Goal: Information Seeking & Learning: Ask a question

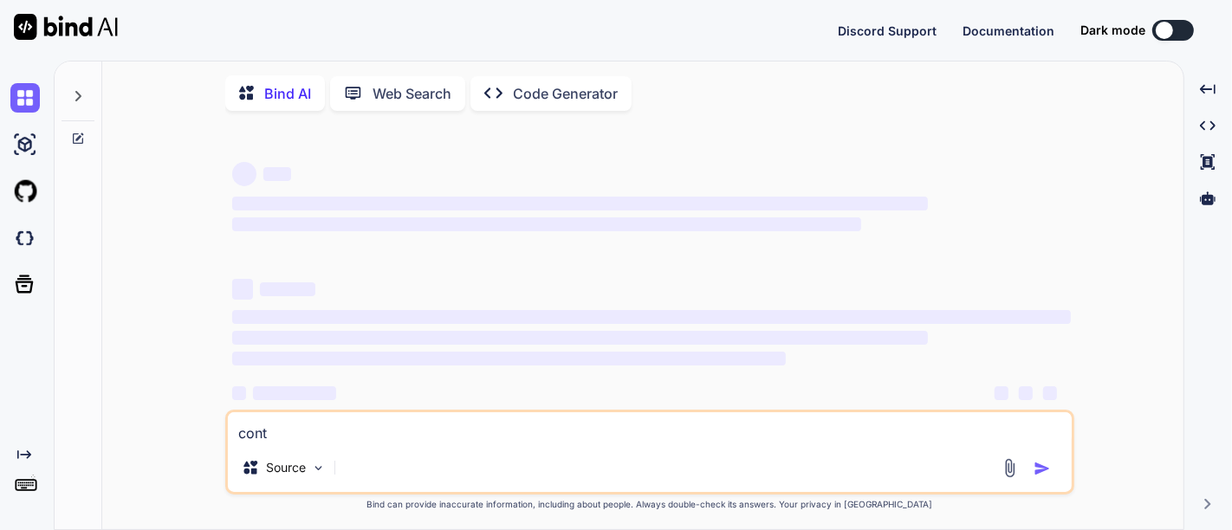
type textarea "x"
click at [1181, 28] on button at bounding box center [1173, 30] width 42 height 21
click at [268, 432] on textarea "cont" at bounding box center [650, 427] width 844 height 31
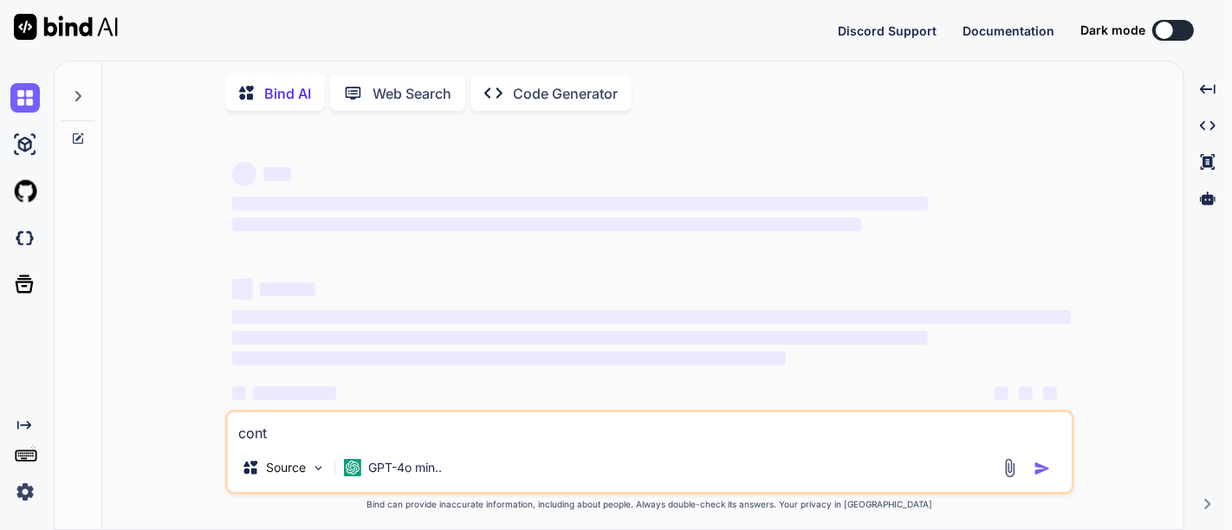
click at [268, 432] on textarea "cont" at bounding box center [650, 427] width 844 height 31
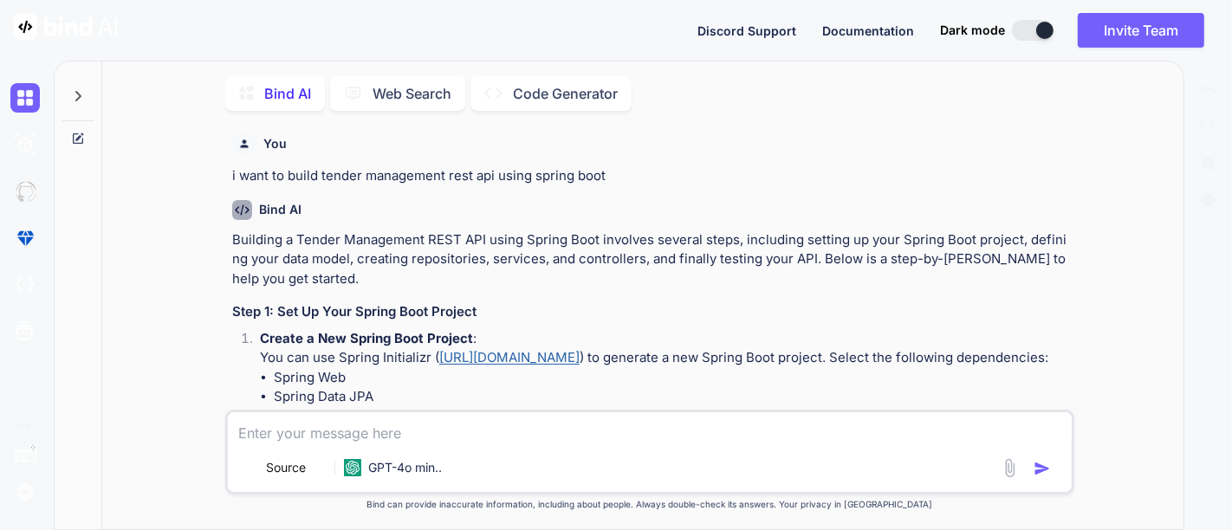
type textarea "x"
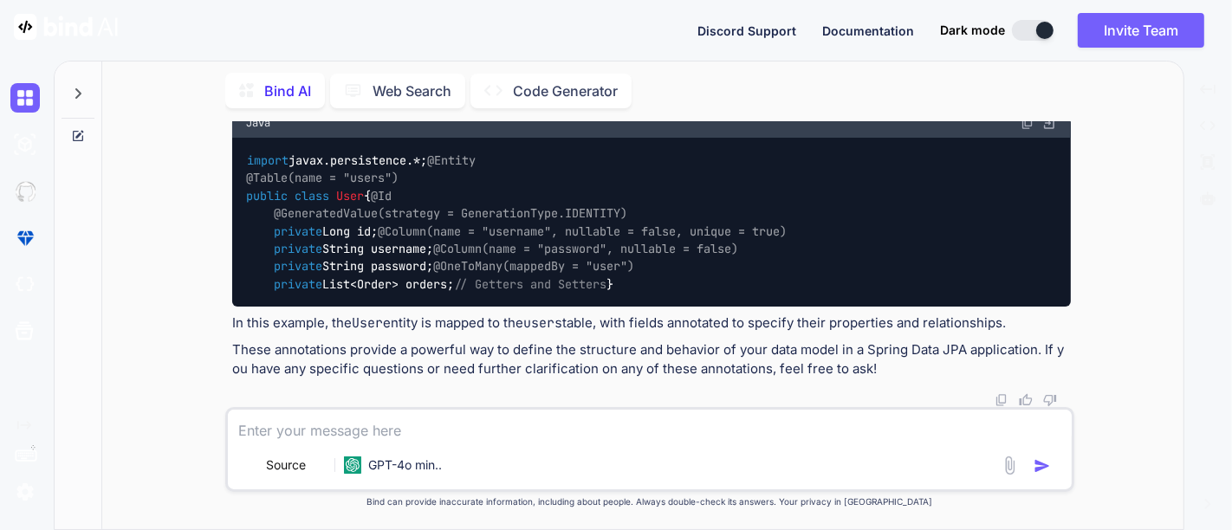
scroll to position [6438, 0]
paste textarea "https://plugins.jetbrains.com/plugin/15075-jpa-buddy"
type textarea "https://plugins.jetbrains.com/plugin/15075-jpa-buddy"
click at [75, 90] on icon at bounding box center [78, 94] width 14 height 14
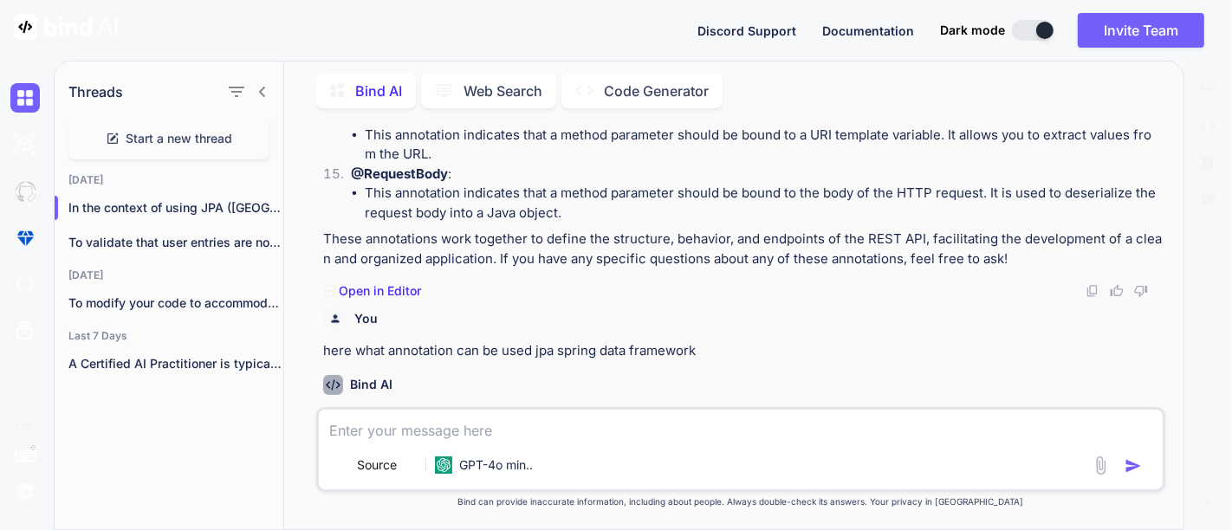
scroll to position [3940, 0]
click at [500, 445] on div "Source GPT-4o min.." at bounding box center [740, 449] width 849 height 85
click at [551, 429] on textarea at bounding box center [741, 425] width 844 height 31
type textarea "w"
click at [363, 437] on textarea "give relationship" at bounding box center [741, 425] width 844 height 31
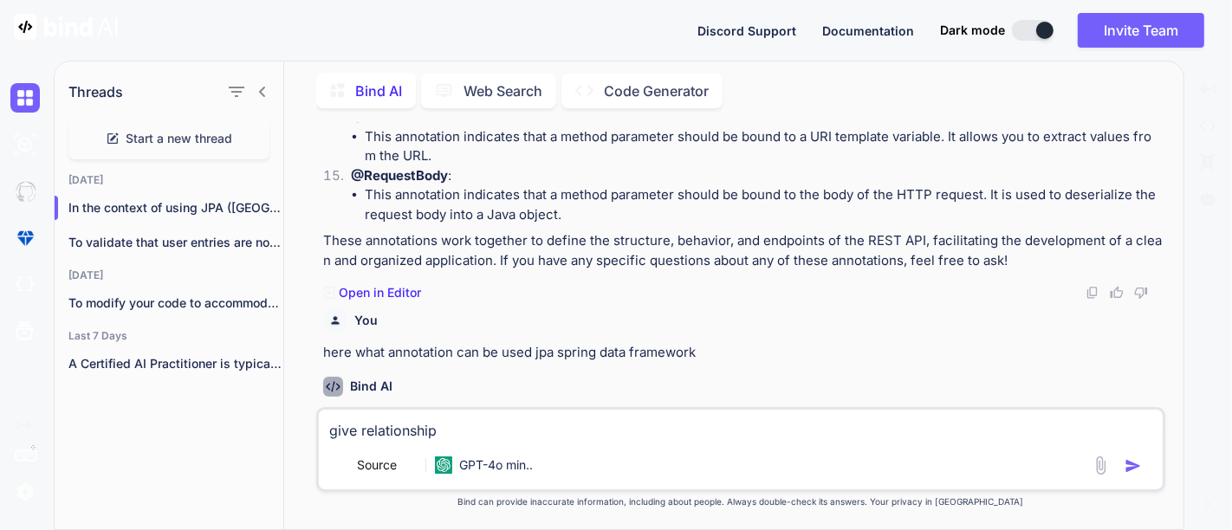
click at [359, 435] on textarea "give relationship" at bounding box center [741, 425] width 844 height 31
click at [573, 436] on textarea "give explanation on relationship" at bounding box center [741, 425] width 844 height 31
click at [778, 441] on textarea "give explanation on relationship annotations and" at bounding box center [741, 425] width 844 height 31
type textarea "give explanation on relationship annotations with code example"
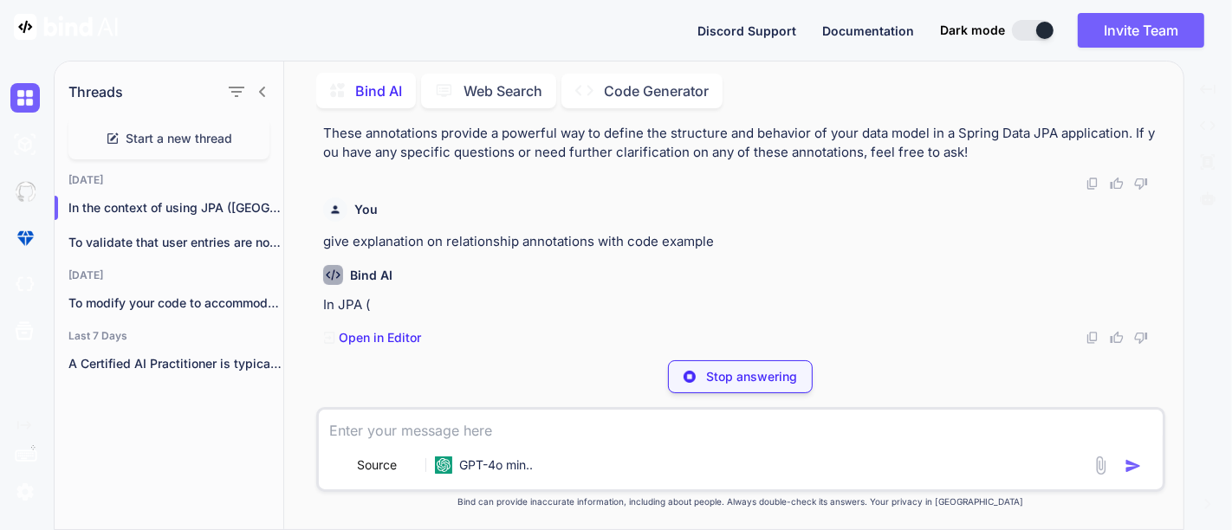
scroll to position [6621, 0]
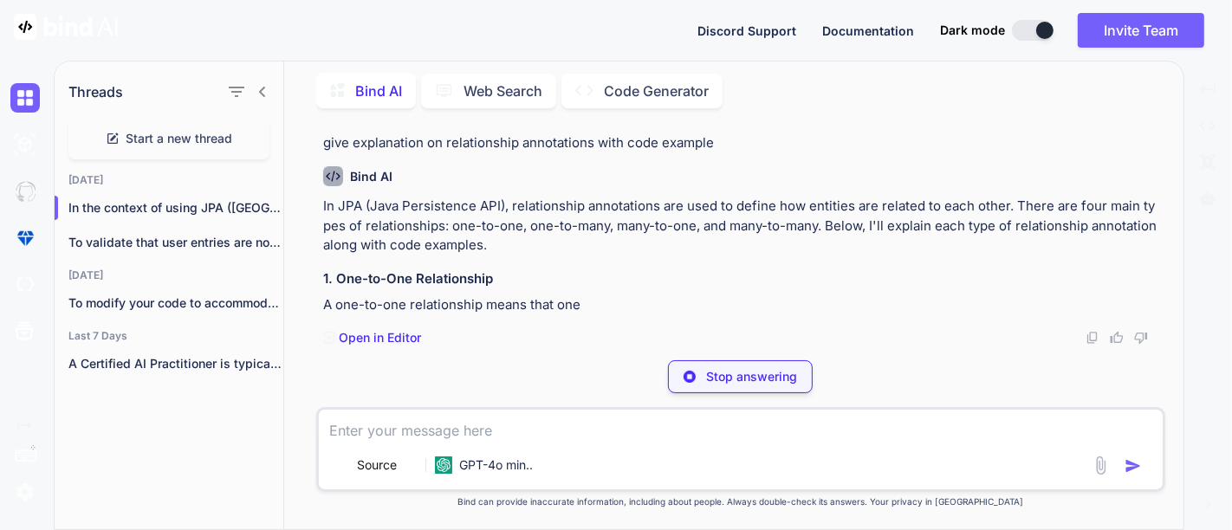
click at [1039, 21] on button at bounding box center [1033, 30] width 42 height 21
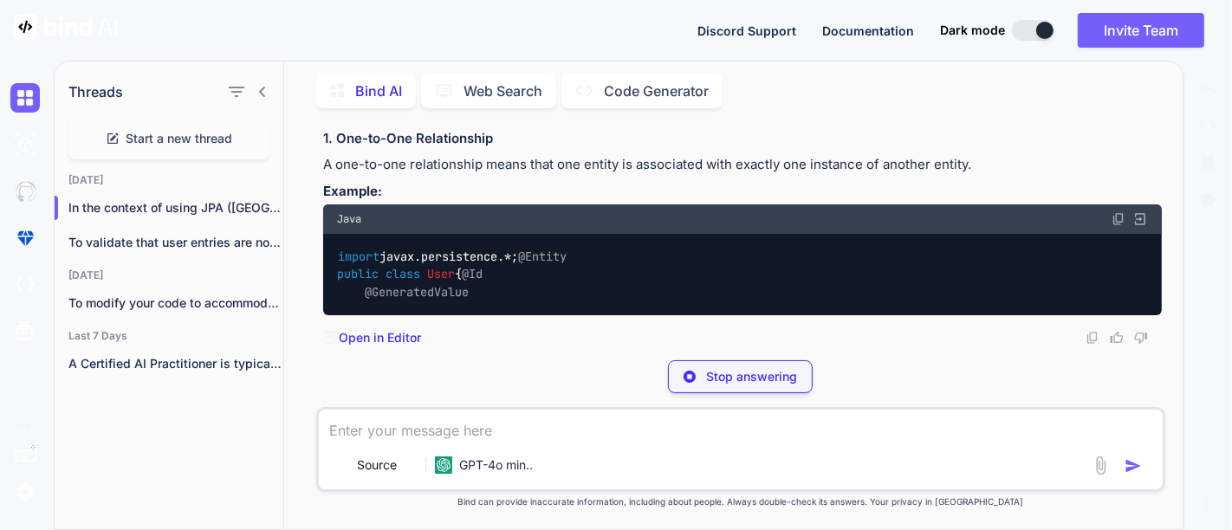
click at [1039, 21] on button at bounding box center [1033, 30] width 42 height 21
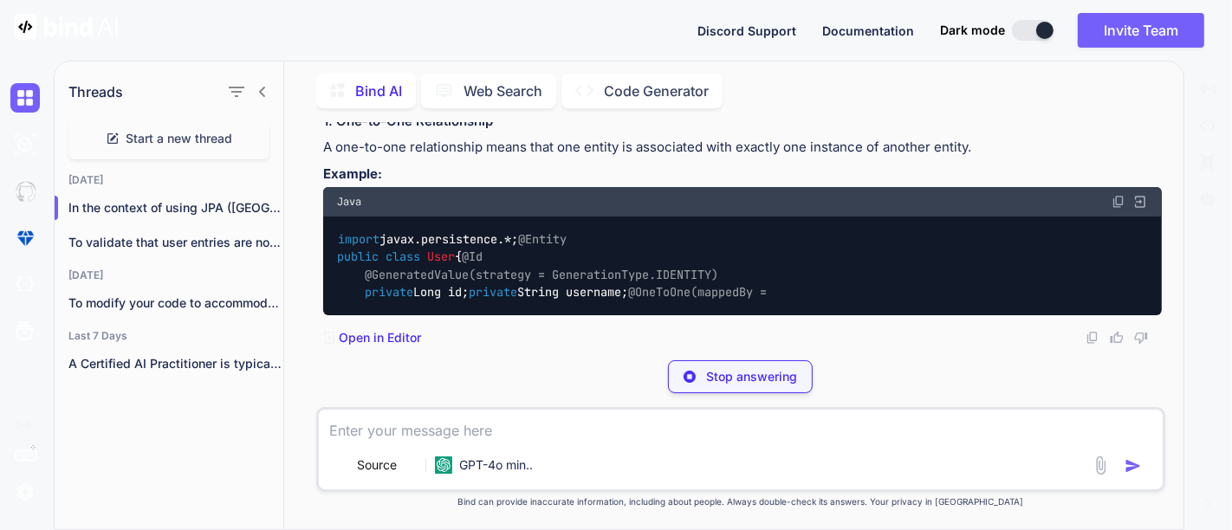
click at [1039, 21] on button at bounding box center [1033, 30] width 42 height 21
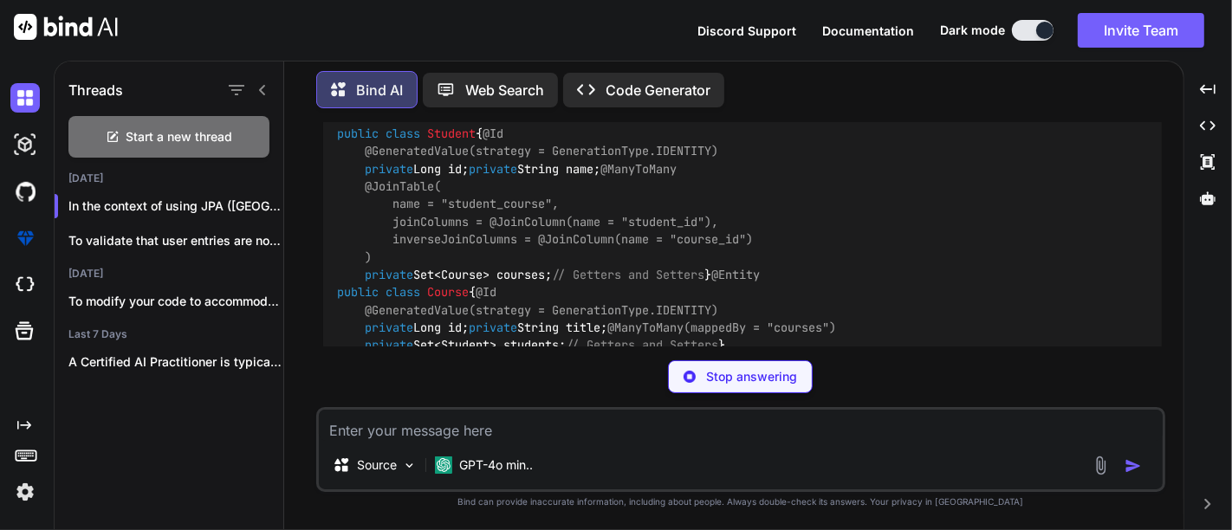
scroll to position [9007, 0]
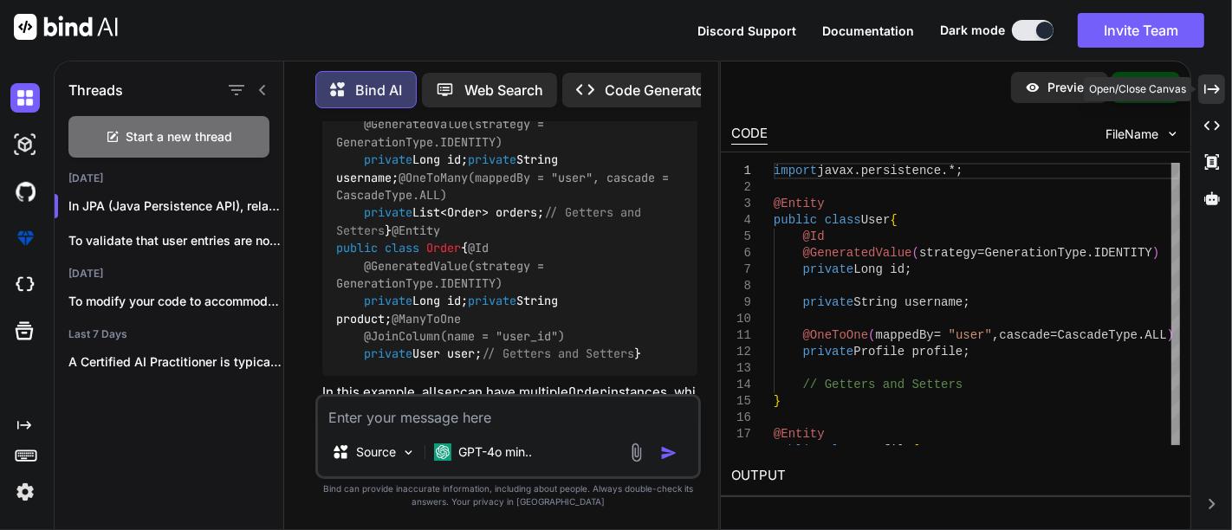
click at [1202, 92] on div "Created with Pixso." at bounding box center [1211, 88] width 27 height 29
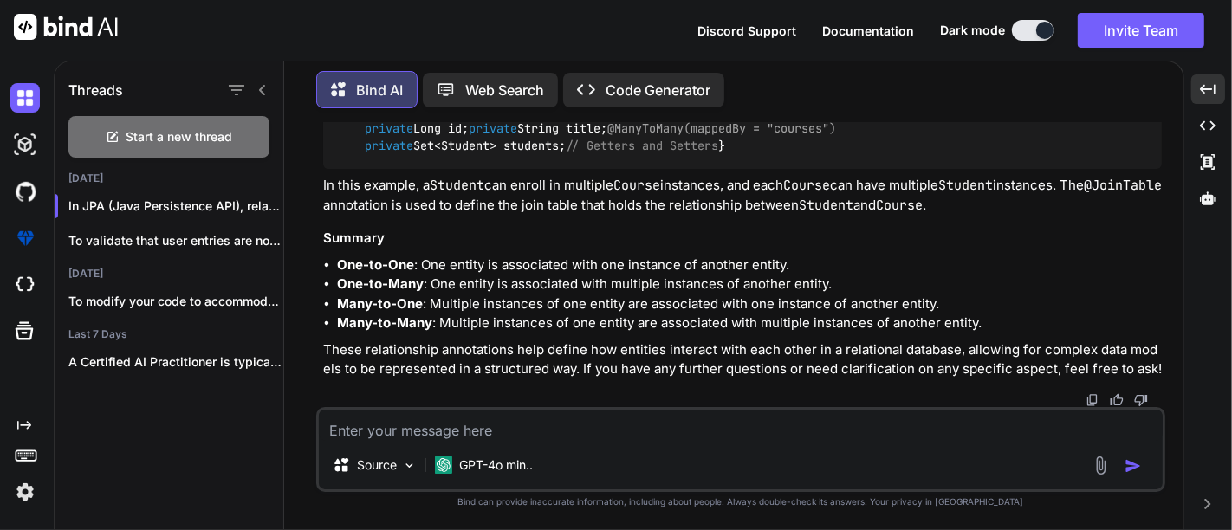
scroll to position [9199, 0]
click at [426, 418] on textarea at bounding box center [741, 425] width 844 height 31
click at [433, 418] on textarea at bounding box center [741, 425] width 844 height 31
click at [213, 122] on div "Start a new thread" at bounding box center [168, 137] width 201 height 42
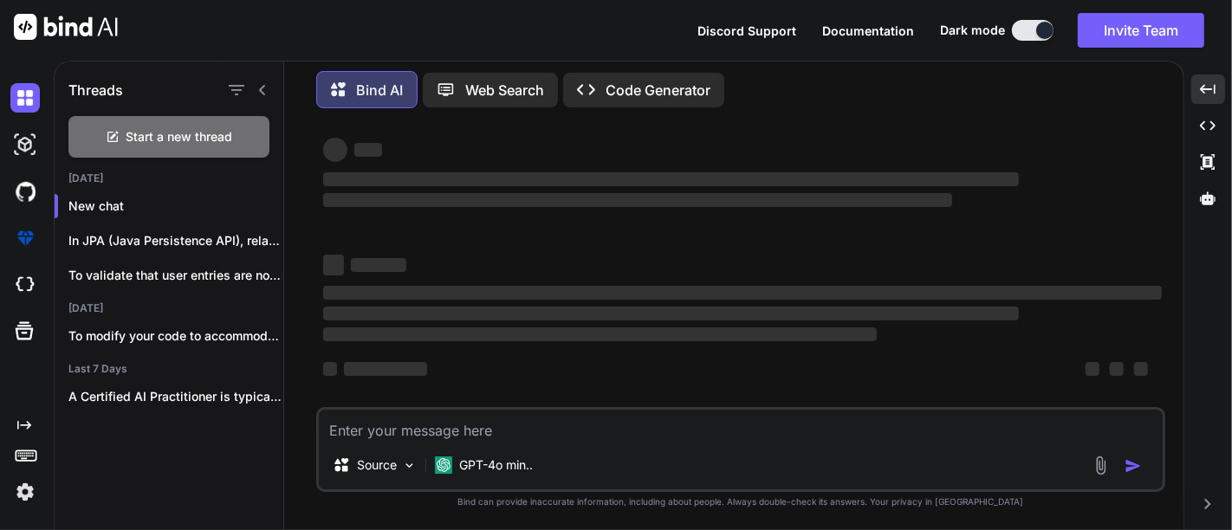
click at [398, 419] on textarea at bounding box center [741, 425] width 844 height 31
type textarea "what is indexes and composite indexes in db."
click at [398, 418] on textarea "what is indexes and composite indexes in db." at bounding box center [741, 425] width 844 height 31
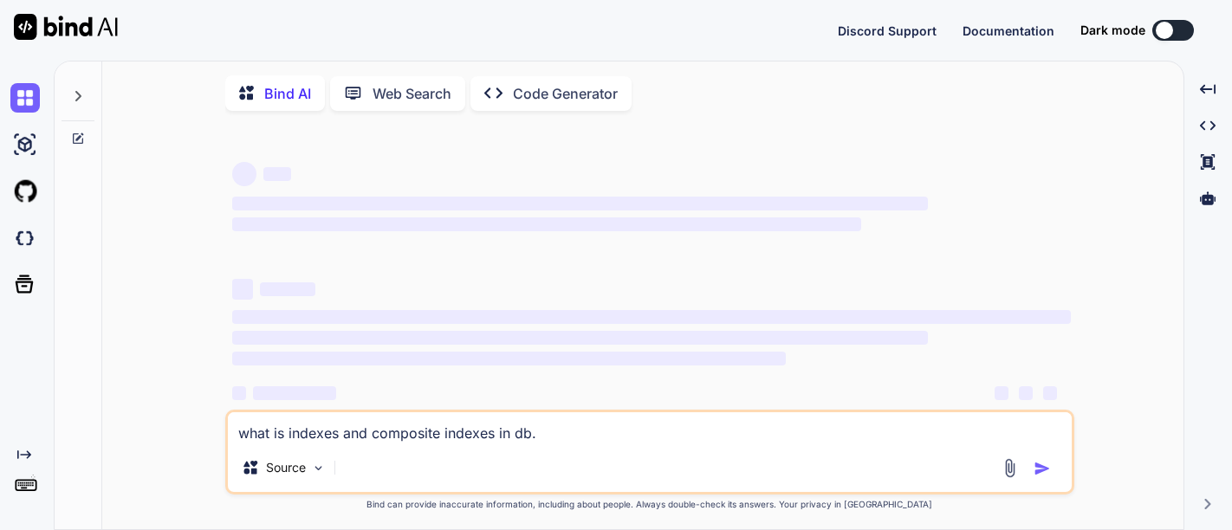
type textarea "x"
click at [858, 428] on textarea "what is indexes and composite indexes in db." at bounding box center [650, 427] width 844 height 31
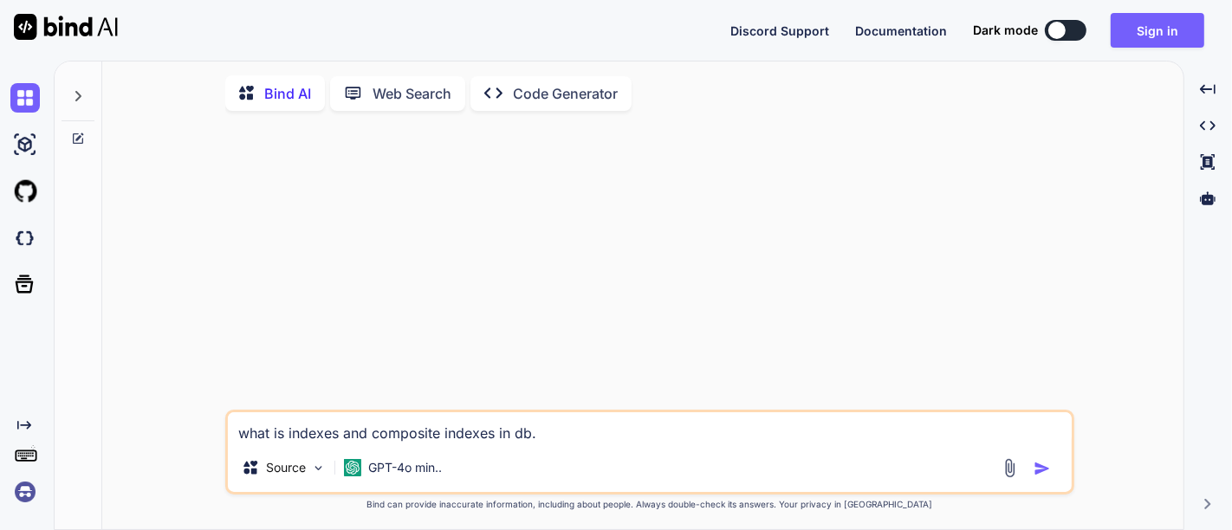
click at [1046, 474] on img "button" at bounding box center [1041, 468] width 17 height 17
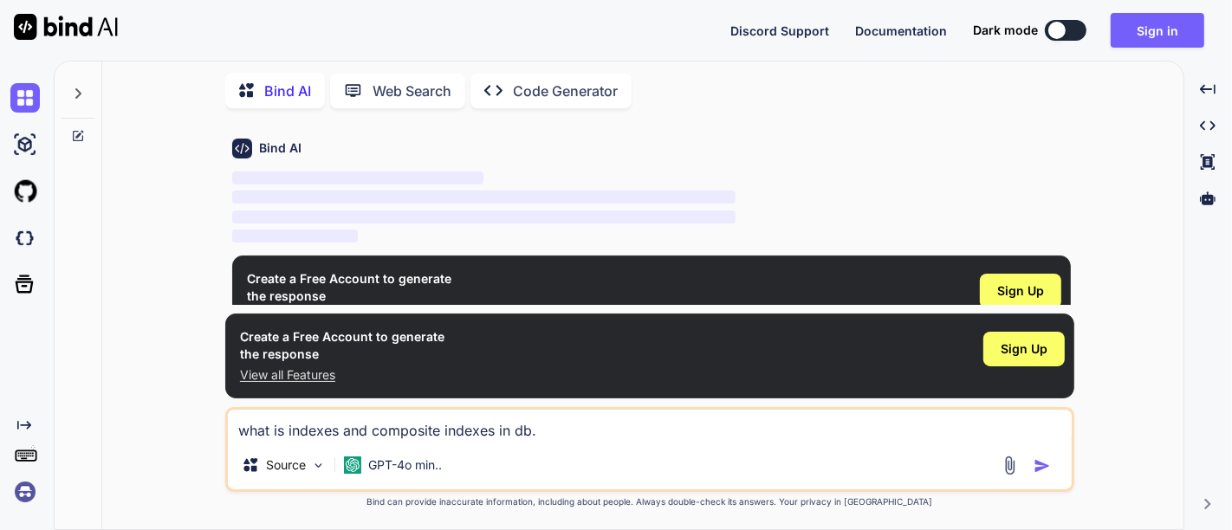
scroll to position [61, 0]
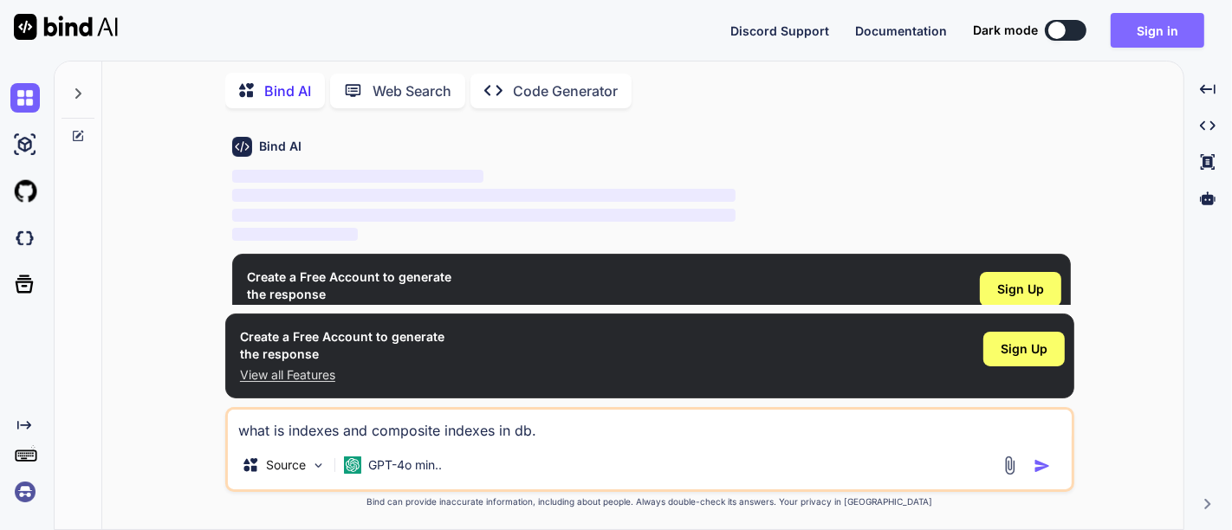
click at [1147, 41] on button "Sign in" at bounding box center [1158, 30] width 94 height 35
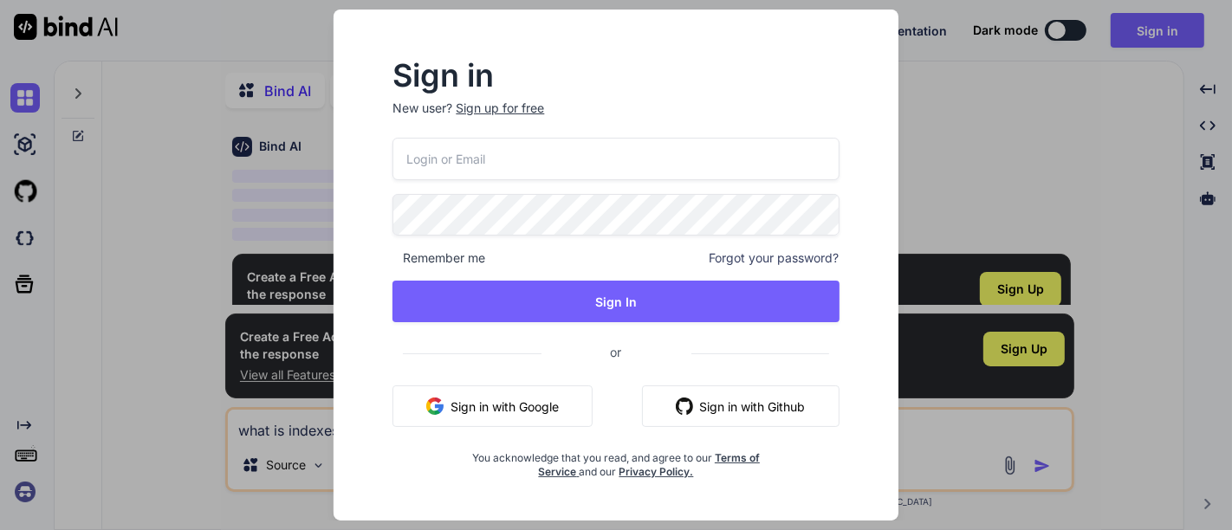
click at [659, 146] on input "email" at bounding box center [615, 159] width 446 height 42
type input "raziel.jonluke@fontfee.com"
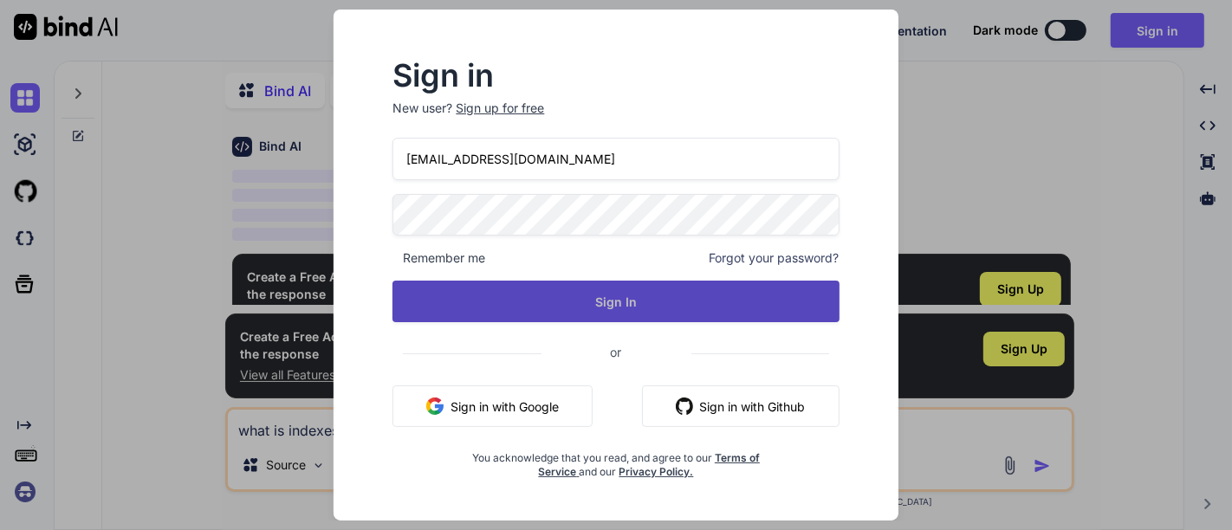
click at [677, 282] on button "Sign In" at bounding box center [615, 302] width 446 height 42
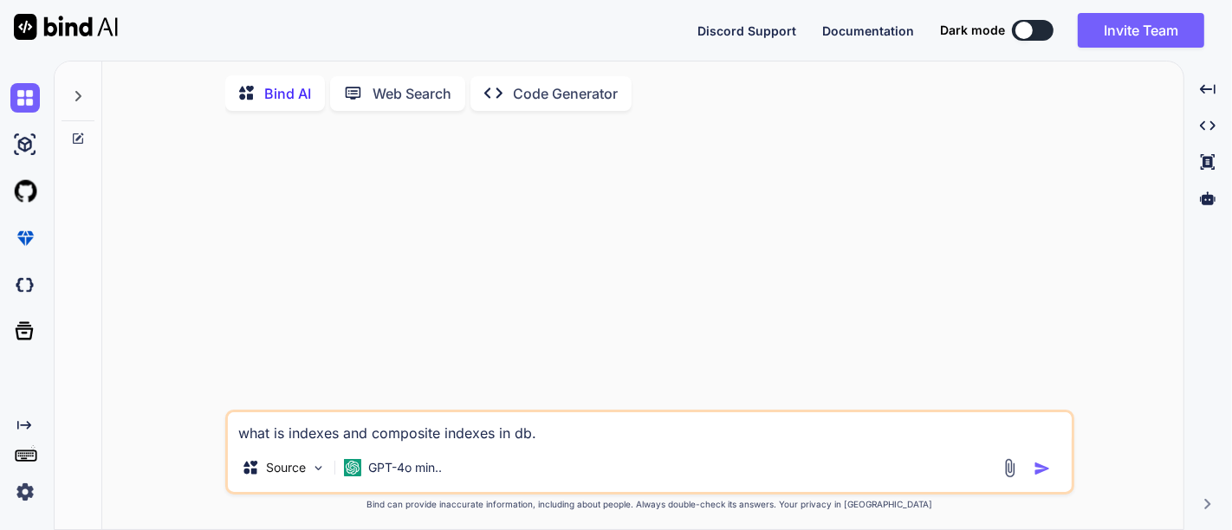
click at [1048, 474] on img "button" at bounding box center [1041, 468] width 17 height 17
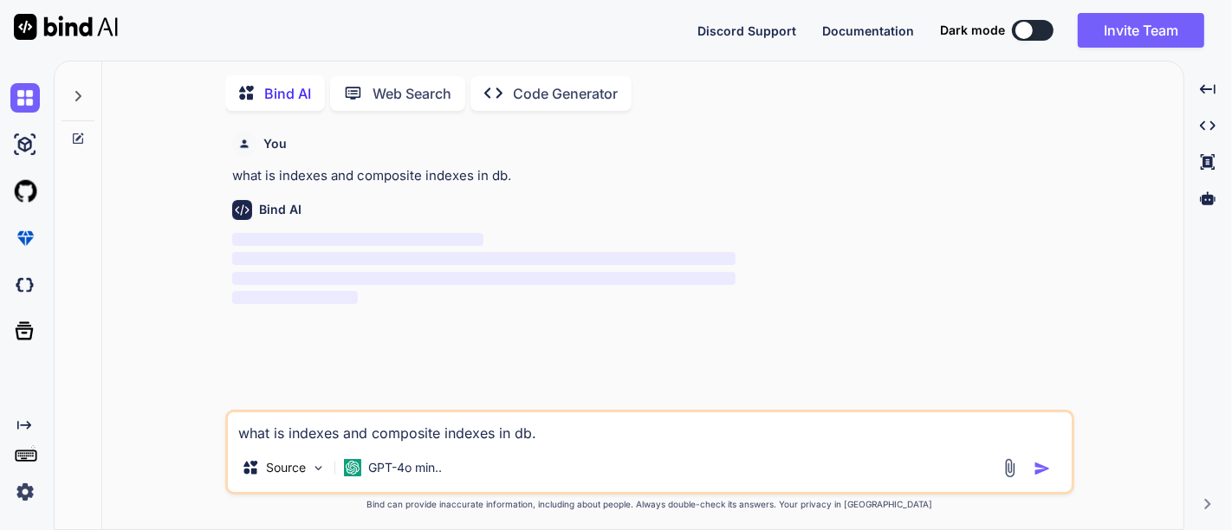
scroll to position [5, 0]
click at [1048, 36] on button at bounding box center [1033, 30] width 42 height 21
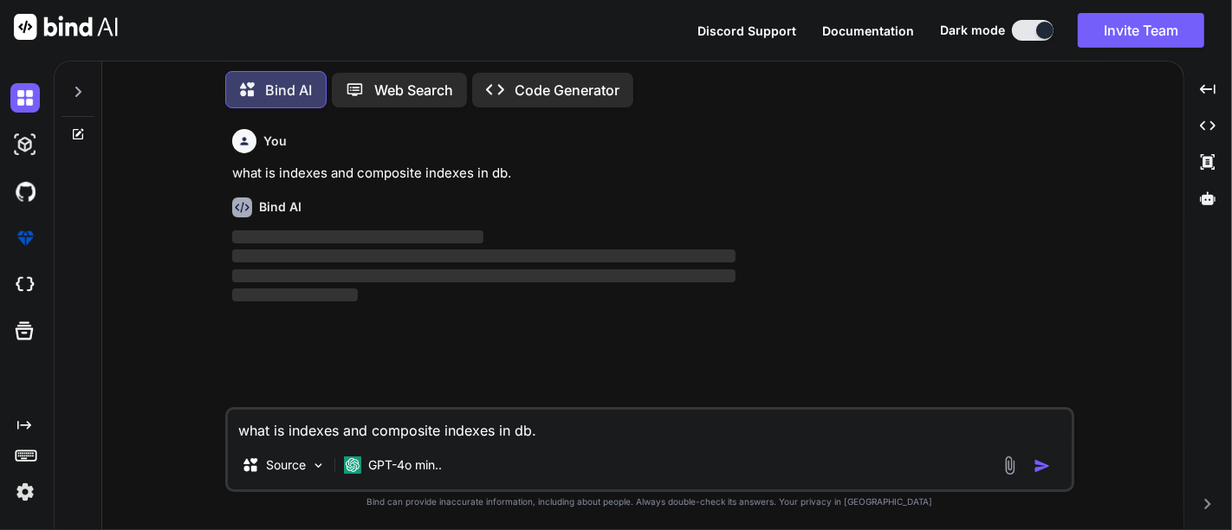
click at [1026, 39] on button at bounding box center [1033, 30] width 42 height 21
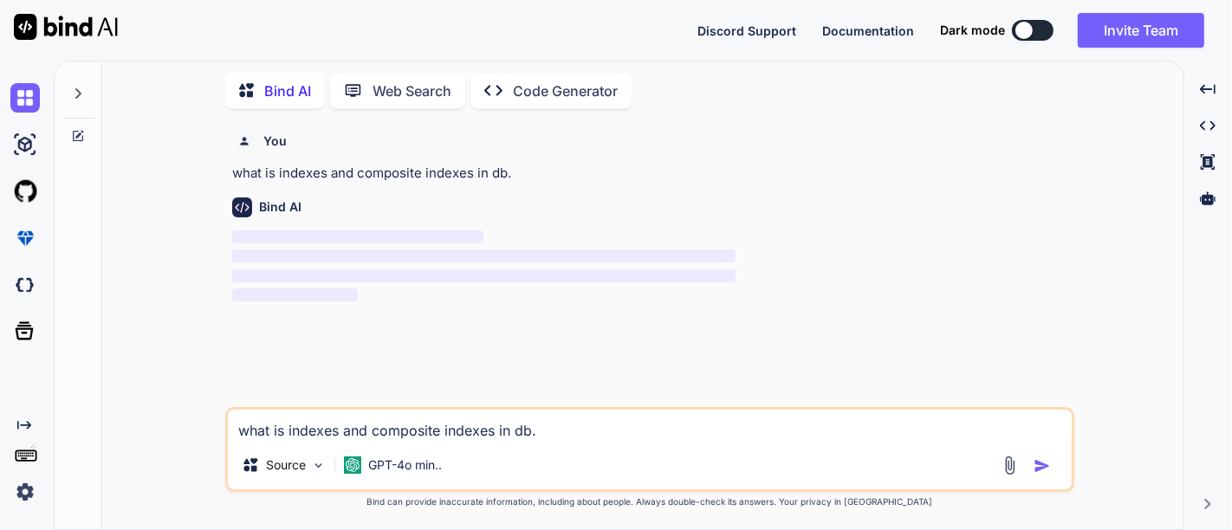
click at [1044, 36] on button at bounding box center [1033, 30] width 42 height 21
click at [1040, 28] on button at bounding box center [1033, 30] width 42 height 21
type textarea "x"
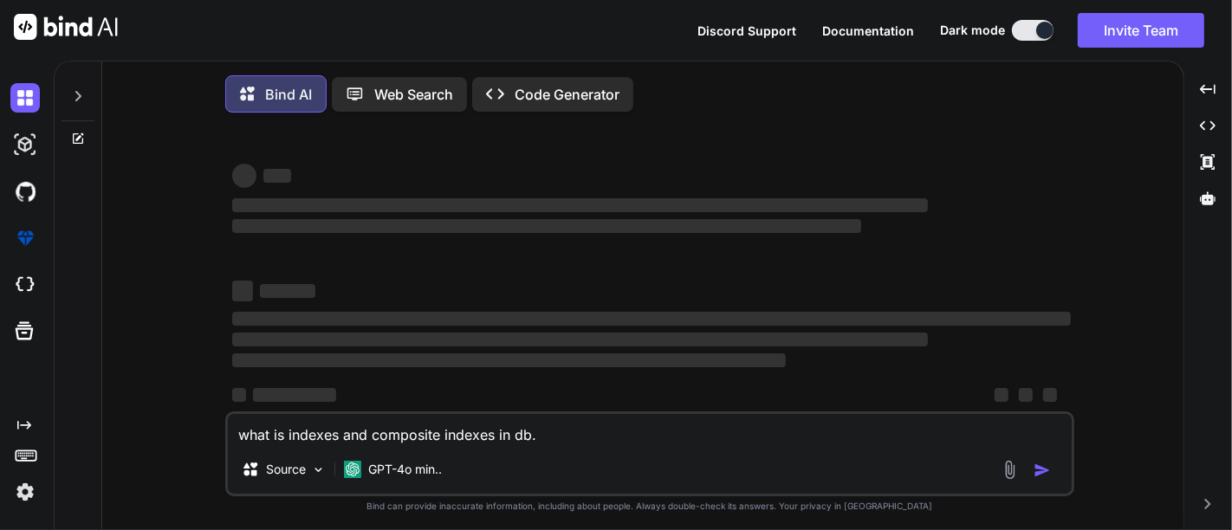
type textarea "x"
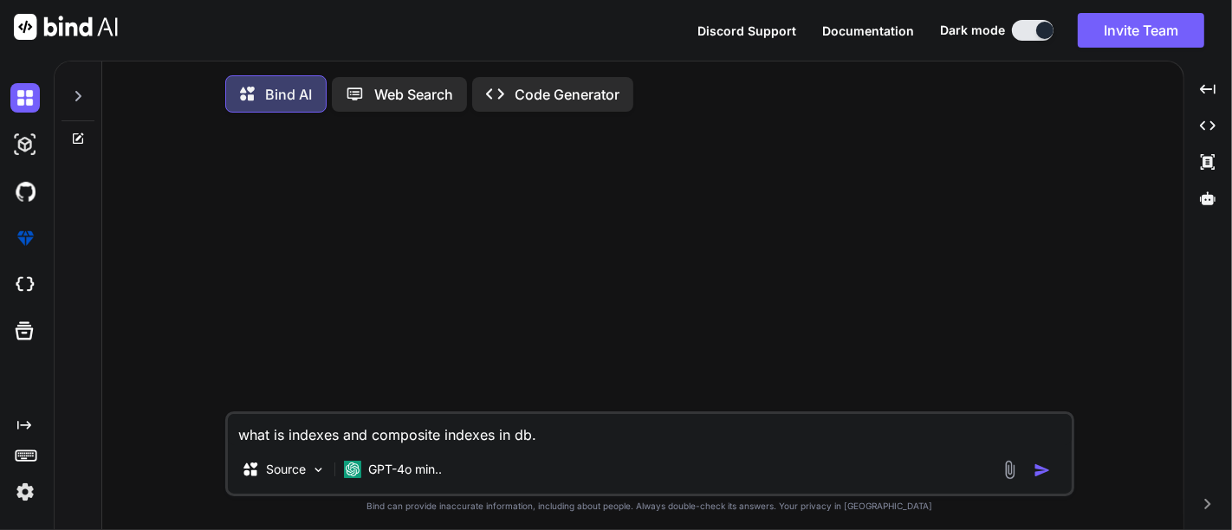
click at [754, 445] on textarea "what is indexes and composite indexes in db." at bounding box center [650, 429] width 844 height 31
click at [1037, 465] on img "button" at bounding box center [1041, 470] width 17 height 17
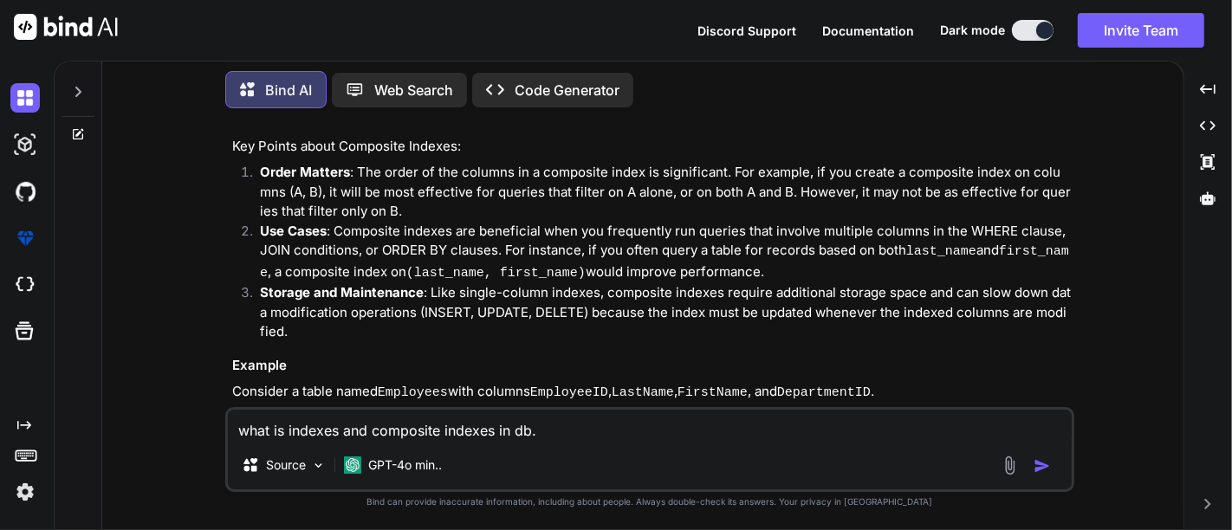
scroll to position [420, 0]
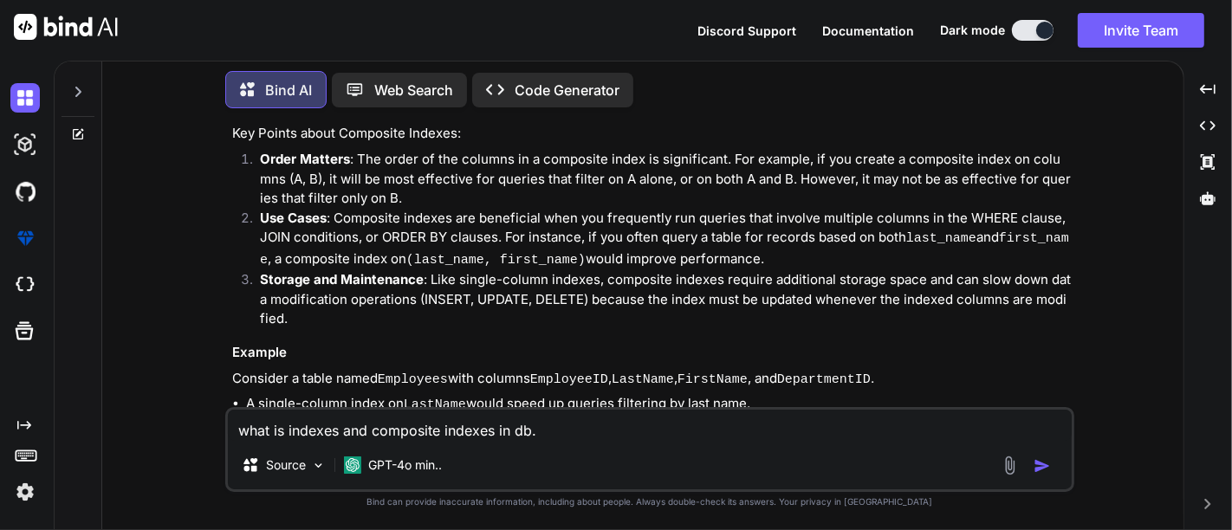
type textarea "x"
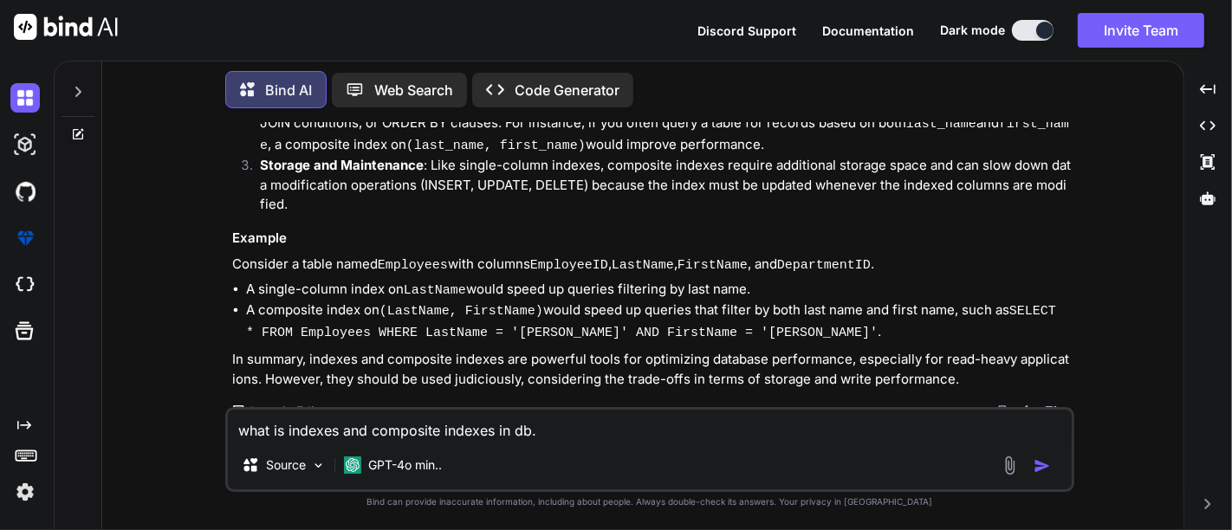
scroll to position [548, 0]
click at [549, 424] on textarea "what is indexes and composite indexes in db." at bounding box center [650, 425] width 844 height 31
type textarea "g"
type textarea "x"
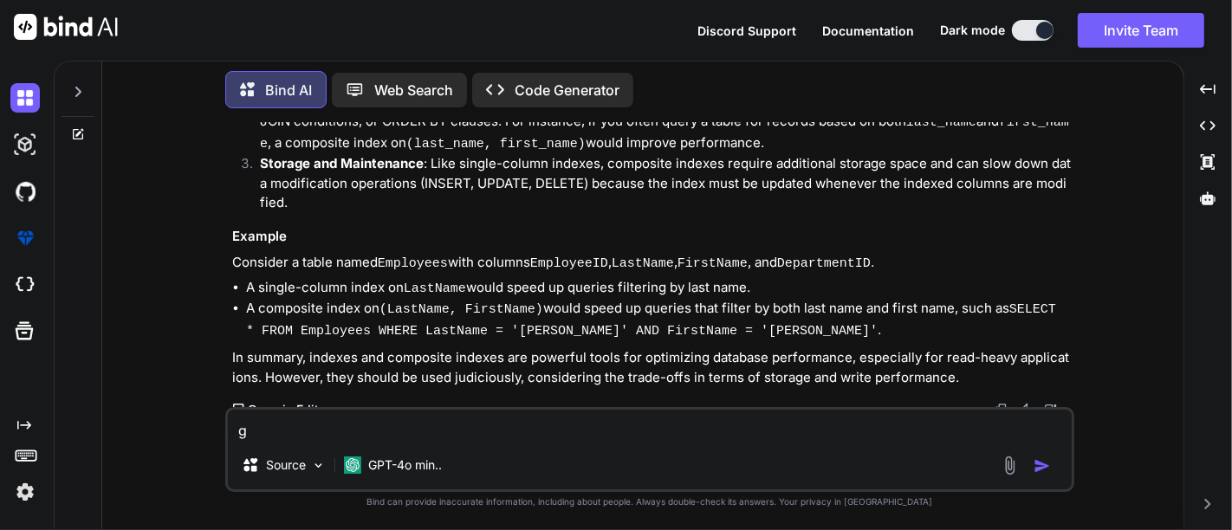
type textarea "gi"
type textarea "x"
type textarea "giv"
type textarea "x"
type textarea "give"
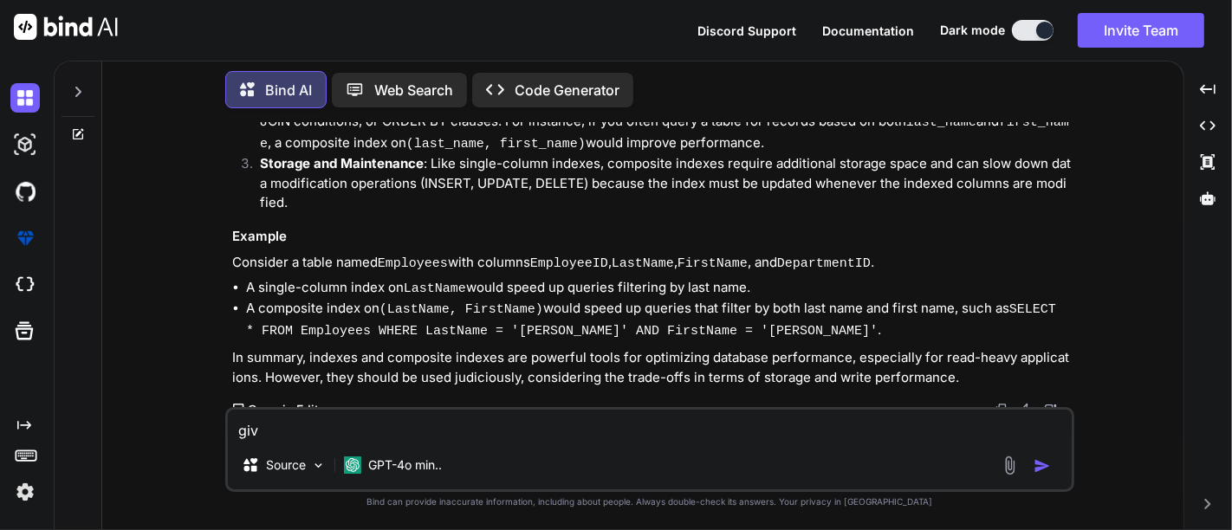
type textarea "x"
type textarea "give"
type textarea "x"
type textarea "give e"
type textarea "x"
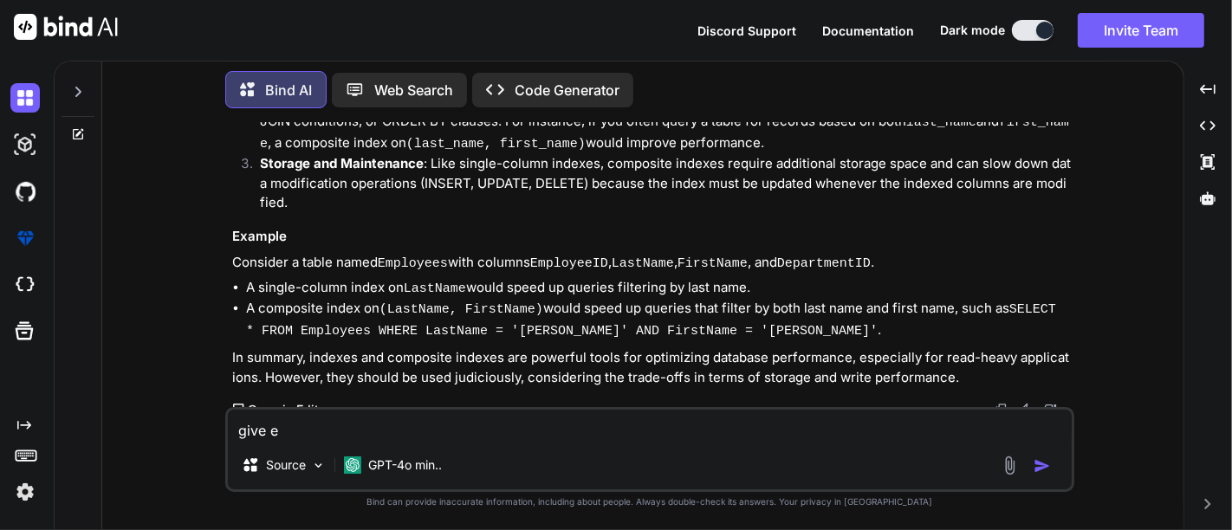
type textarea "give ea"
type textarea "x"
type textarea "give e"
type textarea "x"
type textarea "give es"
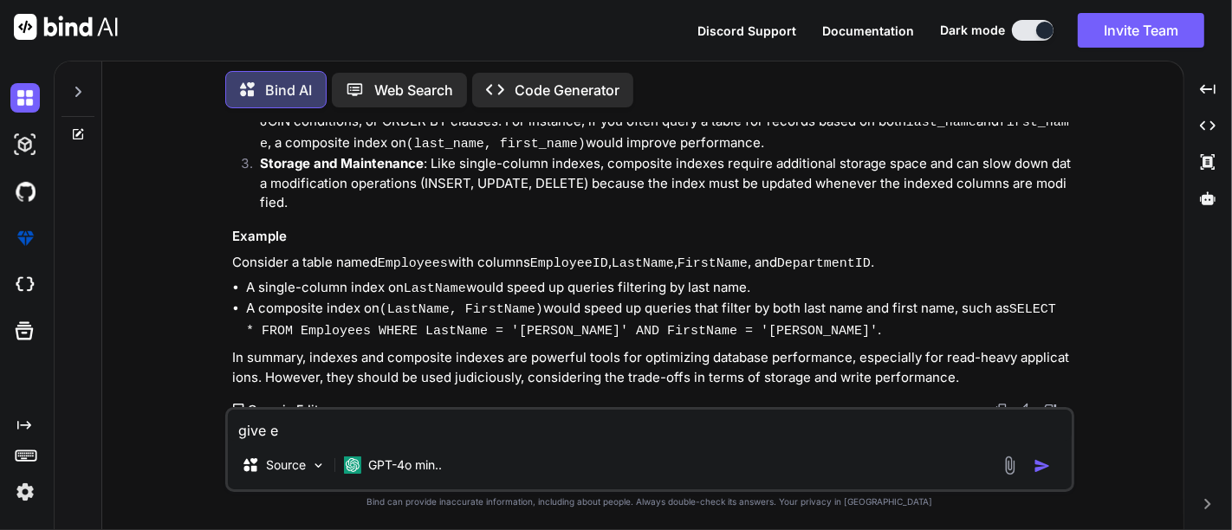
type textarea "x"
type textarea "give esa"
type textarea "x"
type textarea "give esam"
type textarea "x"
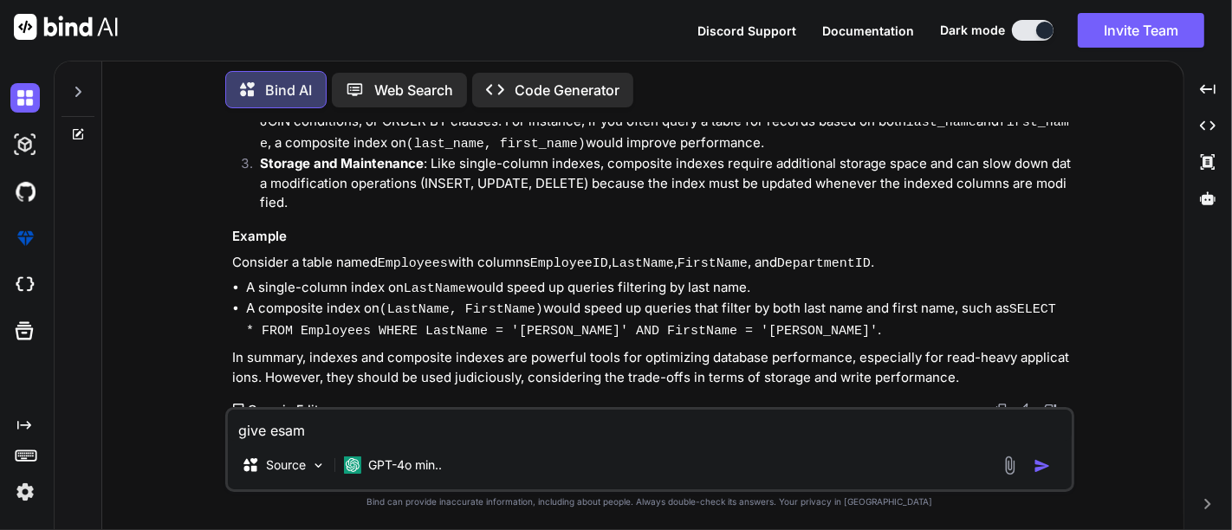
type textarea "give esa"
type textarea "x"
type textarea "give es"
type textarea "x"
type textarea "give e"
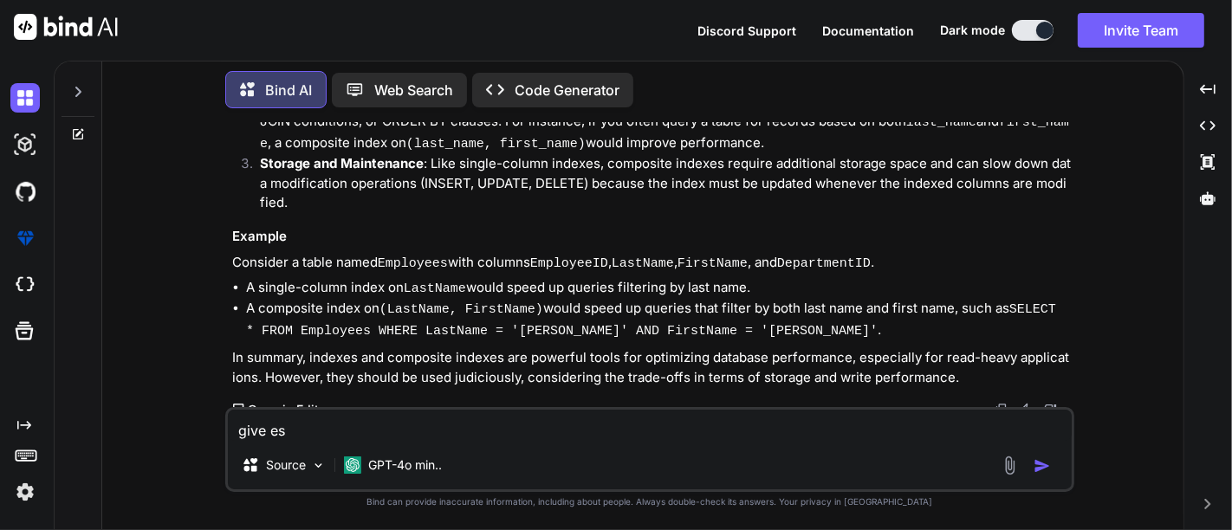
type textarea "x"
type textarea "give"
type textarea "x"
type textarea "give t"
type textarea "x"
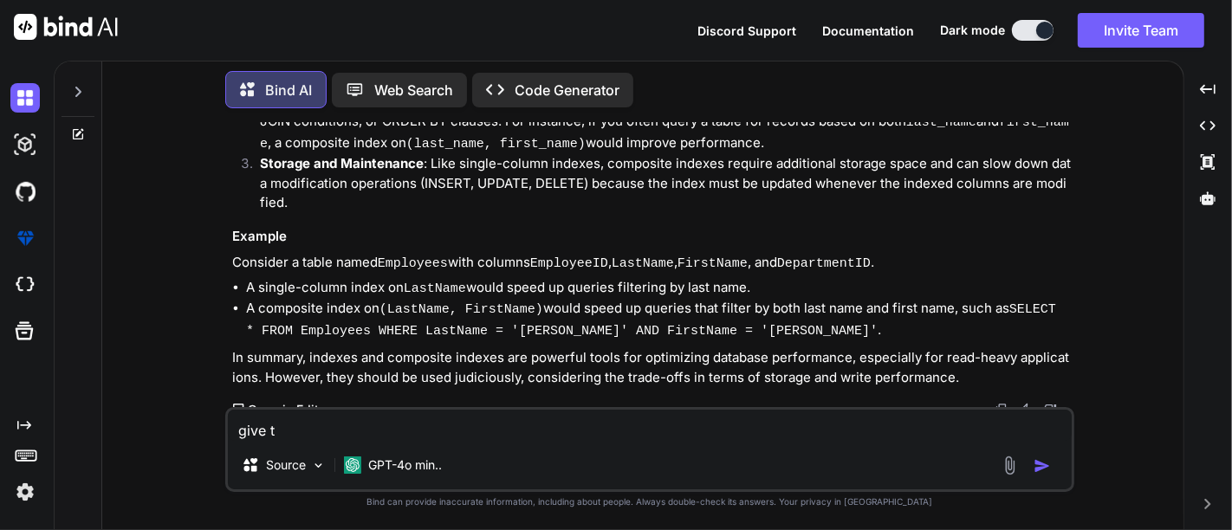
type textarea "give ta"
type textarea "x"
type textarea "give tab"
type textarea "x"
type textarea "give tabl"
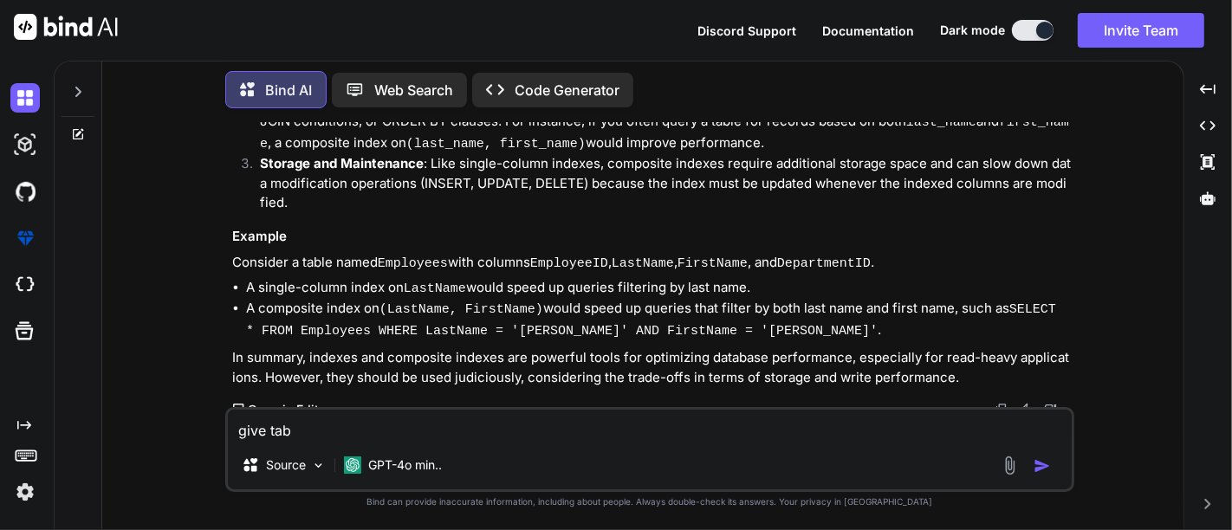
type textarea "x"
type textarea "give table"
type textarea "x"
type textarea "give table"
type textarea "x"
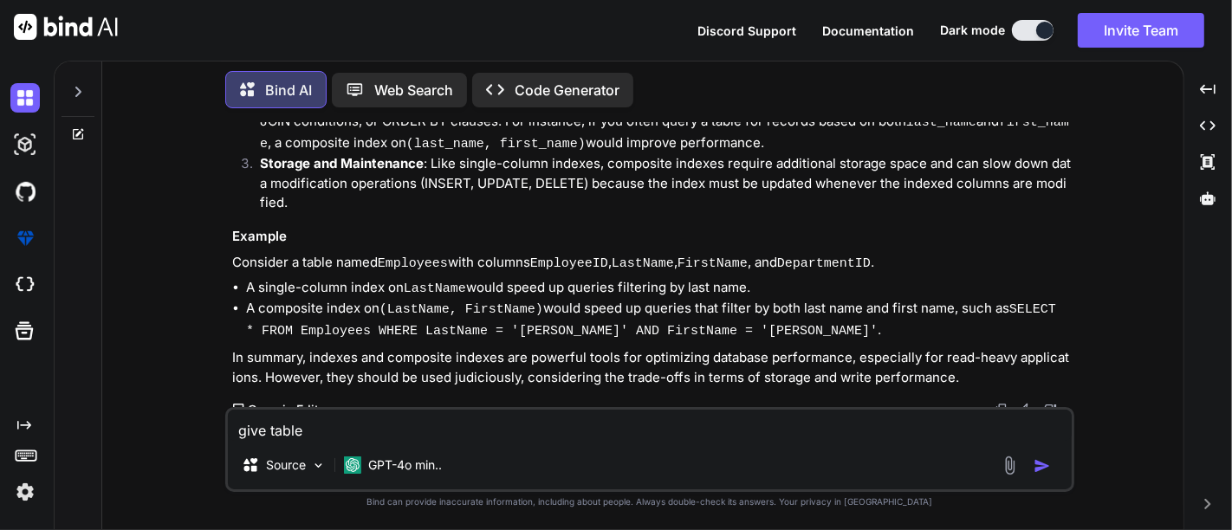
type textarea "give table a"
type textarea "x"
type textarea "give table an"
type textarea "x"
type textarea "give table and"
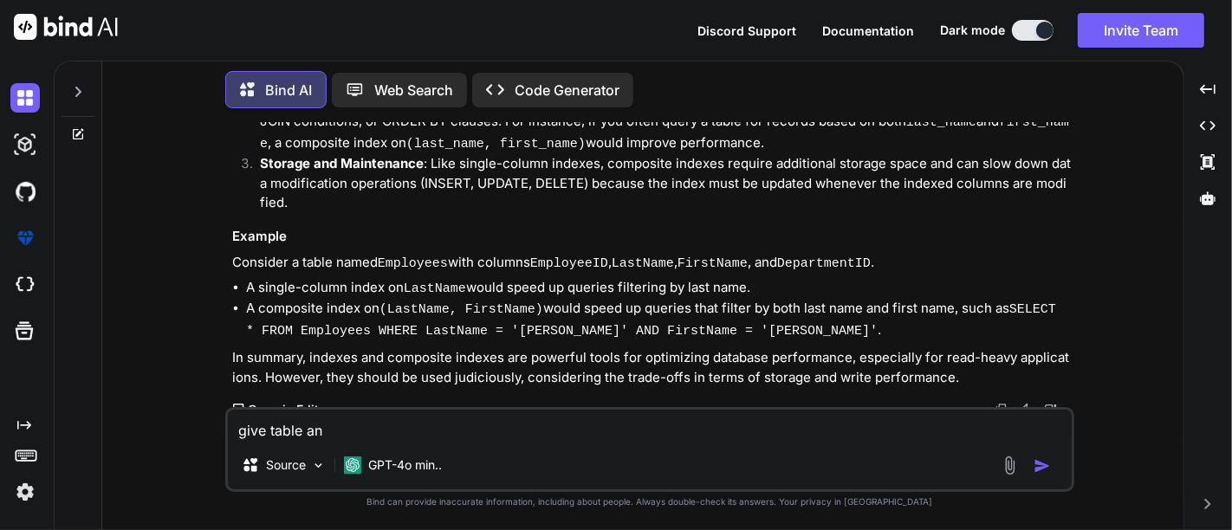
type textarea "x"
type textarea "give table and"
type textarea "x"
type textarea "give table and i"
type textarea "x"
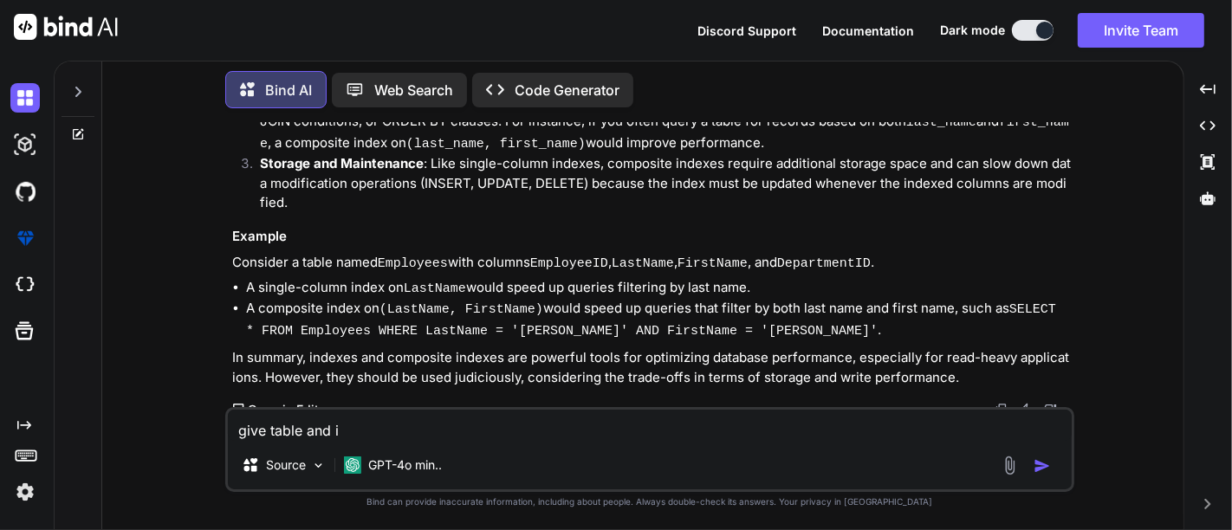
type textarea "give table and in"
type textarea "x"
type textarea "give table and ind"
type textarea "x"
type textarea "give table and [GEOGRAPHIC_DATA]"
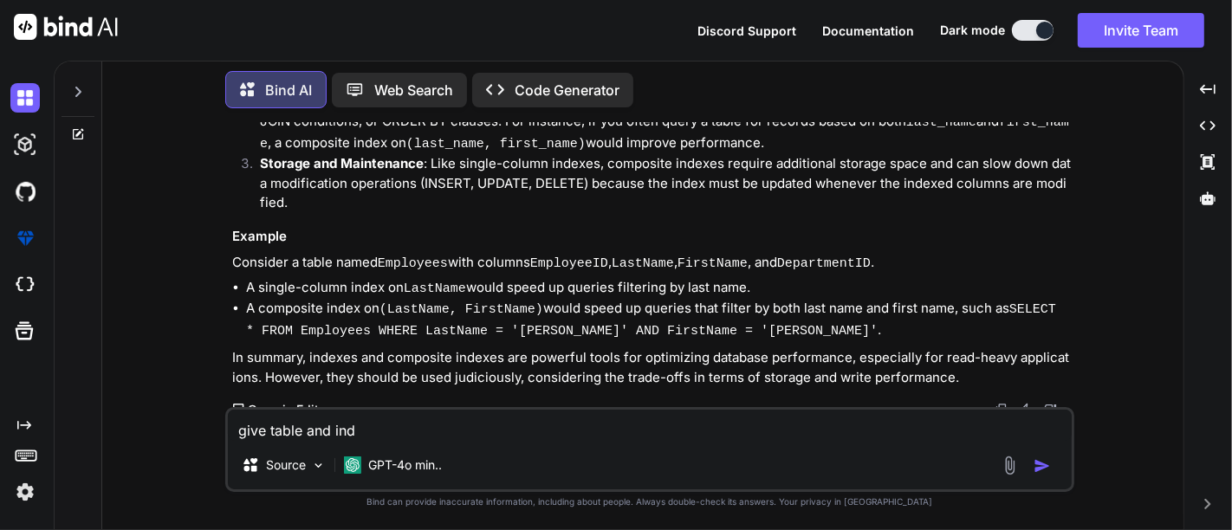
type textarea "x"
type textarea "give table and indes"
type textarea "x"
type textarea "give table and indes"
type textarea "x"
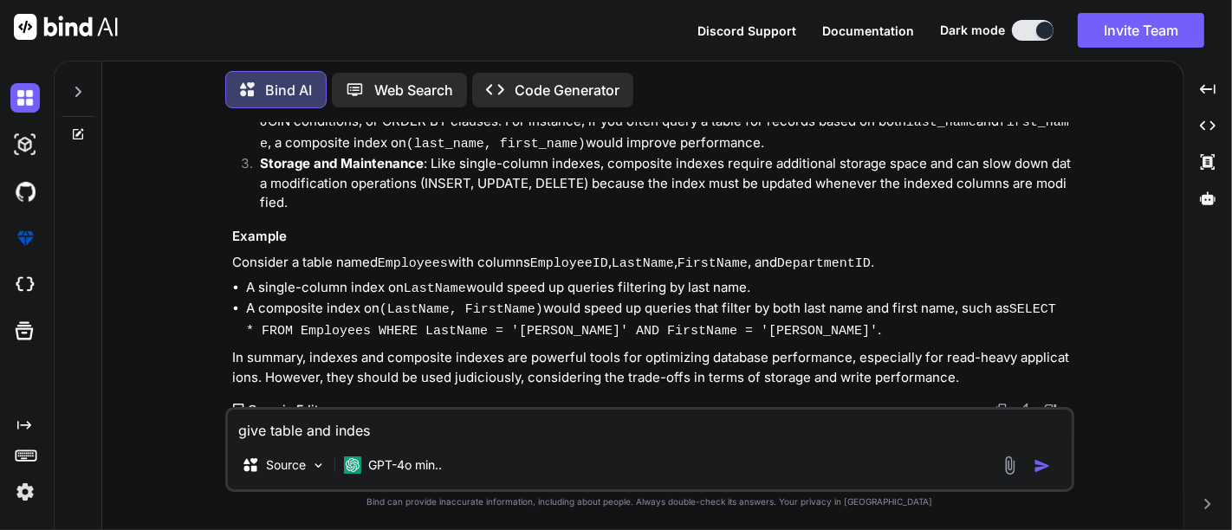
type textarea "give table and indes"
type textarea "x"
type textarea "give table and [GEOGRAPHIC_DATA]"
type textarea "x"
type textarea "give table and index"
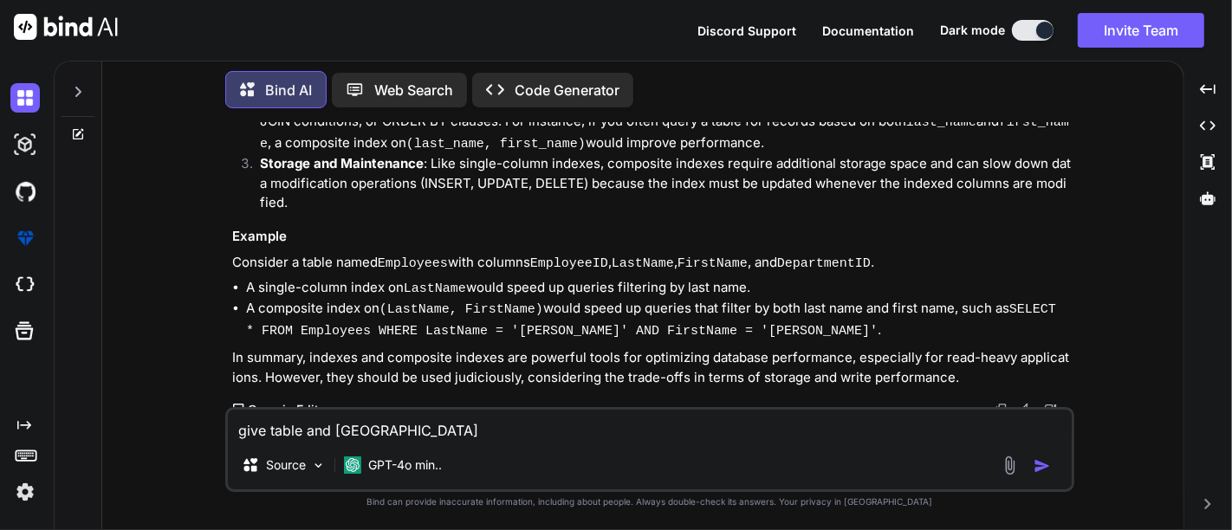
type textarea "x"
type textarea "give table and index"
type textarea "x"
type textarea "give table and index i"
type textarea "x"
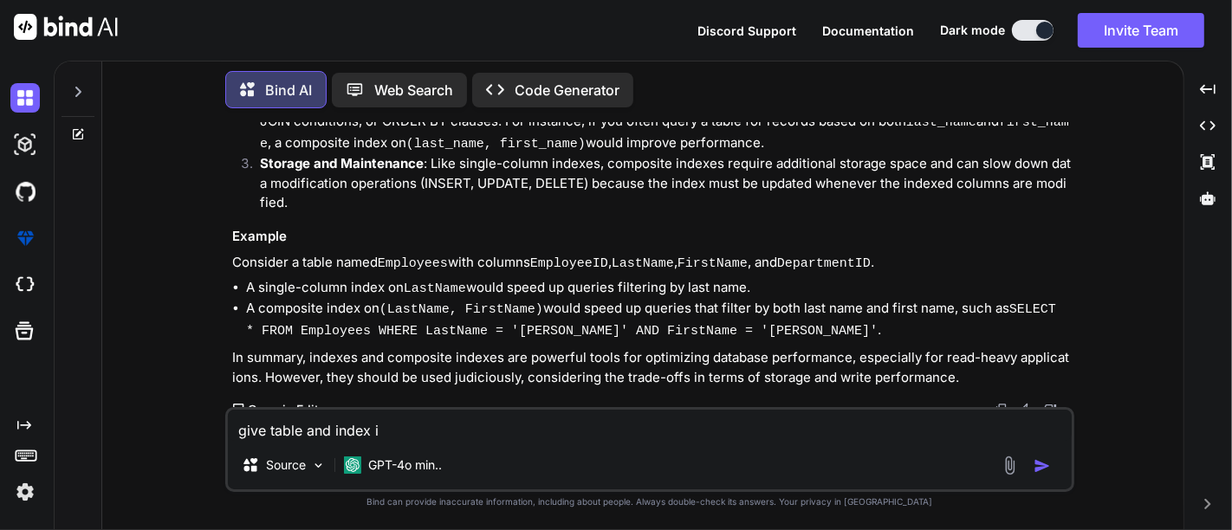
type textarea "give table and index in"
type textarea "x"
type textarea "give table and index i"
type textarea "x"
type textarea "give table and index"
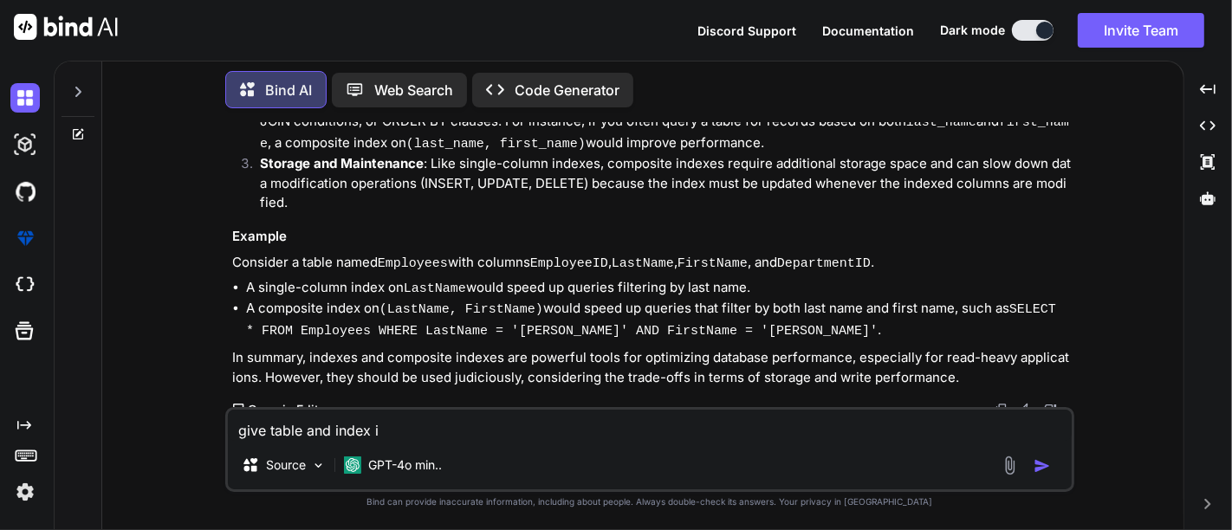
type textarea "x"
type textarea "give table and index e"
type textarea "x"
type textarea "give table and index ex"
type textarea "x"
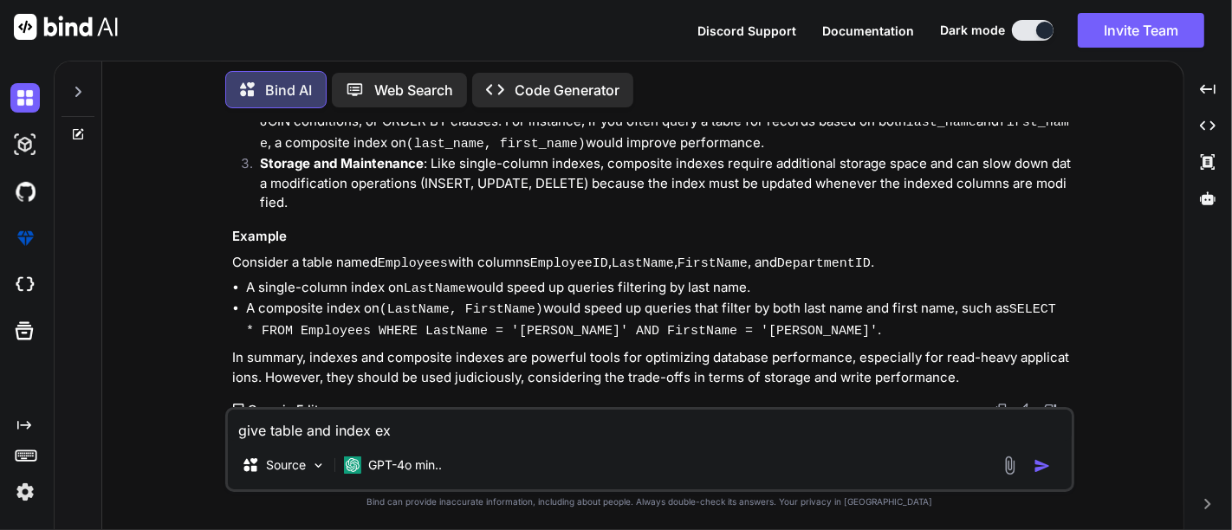
type textarea "give table and index exa"
type textarea "x"
type textarea "give table and index exap"
type textarea "x"
type textarea "give table and index exapl"
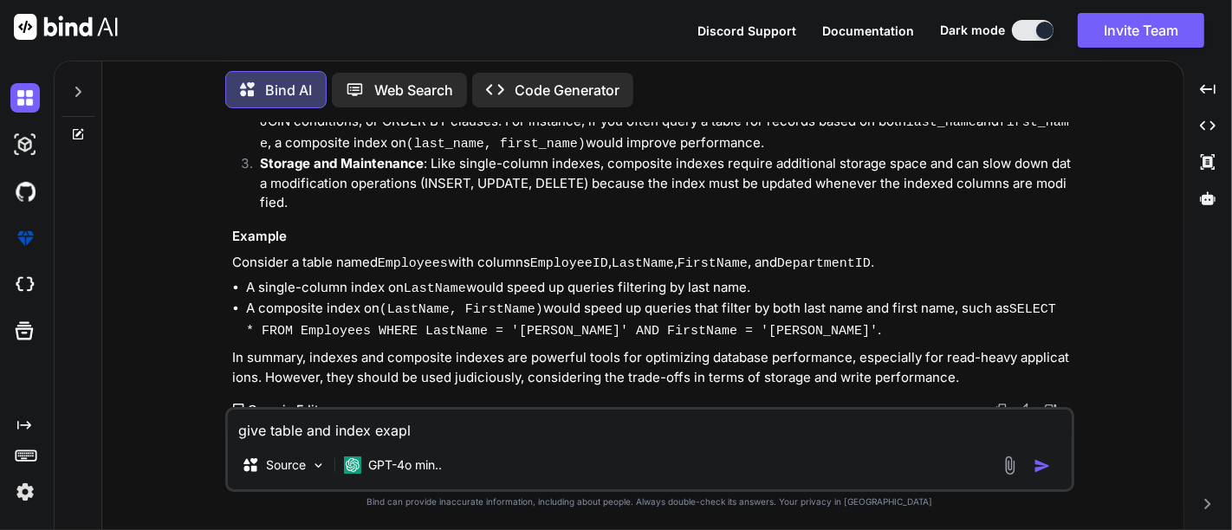
type textarea "x"
type textarea "give table and index exap"
type textarea "x"
type textarea "give table and index exa"
type textarea "x"
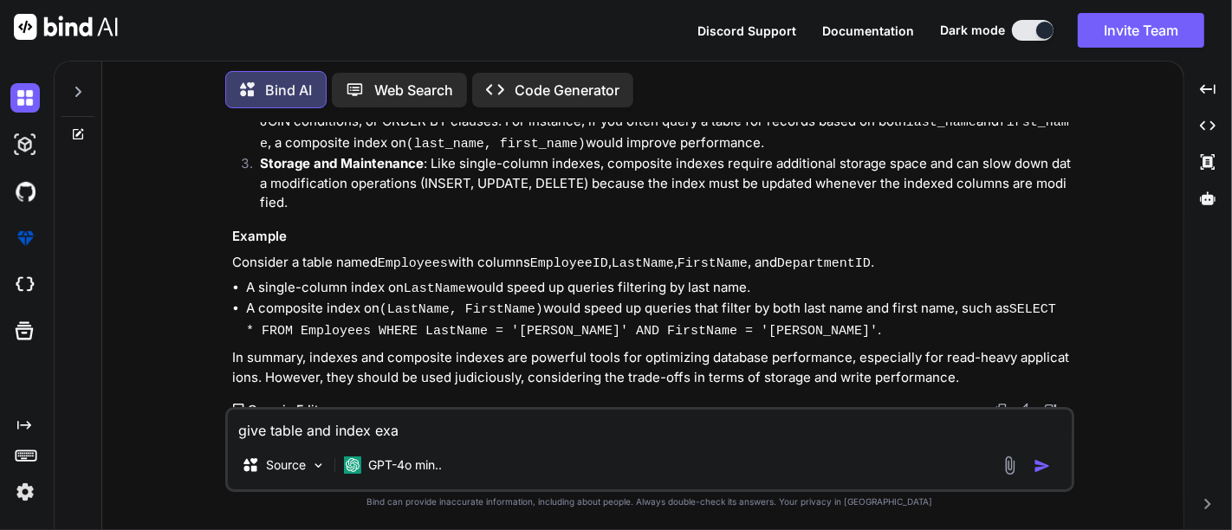
type textarea "give table and index ex"
type textarea "x"
type textarea "give table and index e"
type textarea "x"
type textarea "give table and index ex"
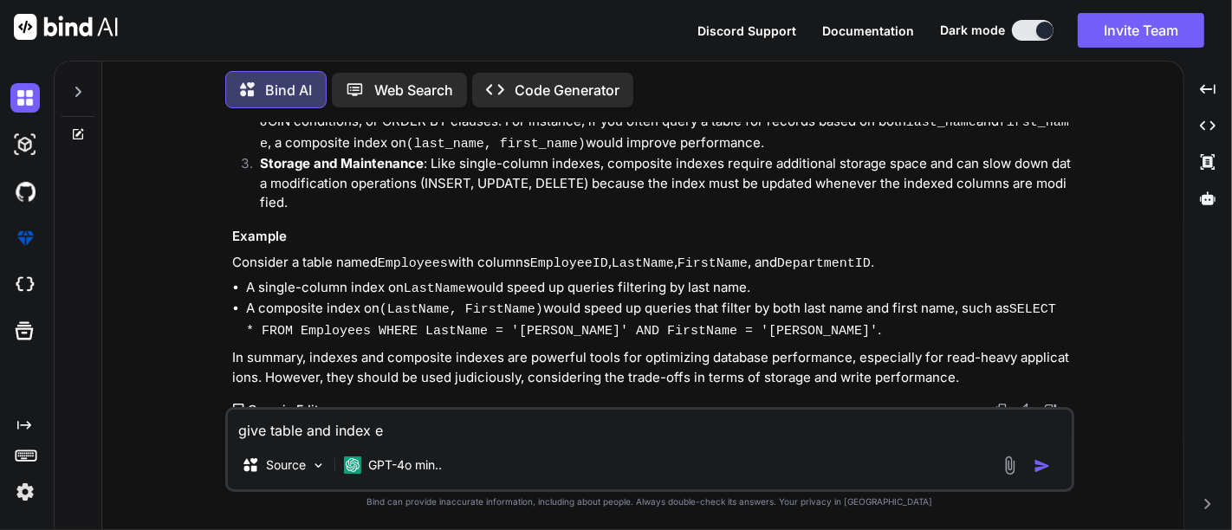
type textarea "x"
type textarea "give table and index exa"
type textarea "x"
type textarea "give table and index exam"
type textarea "x"
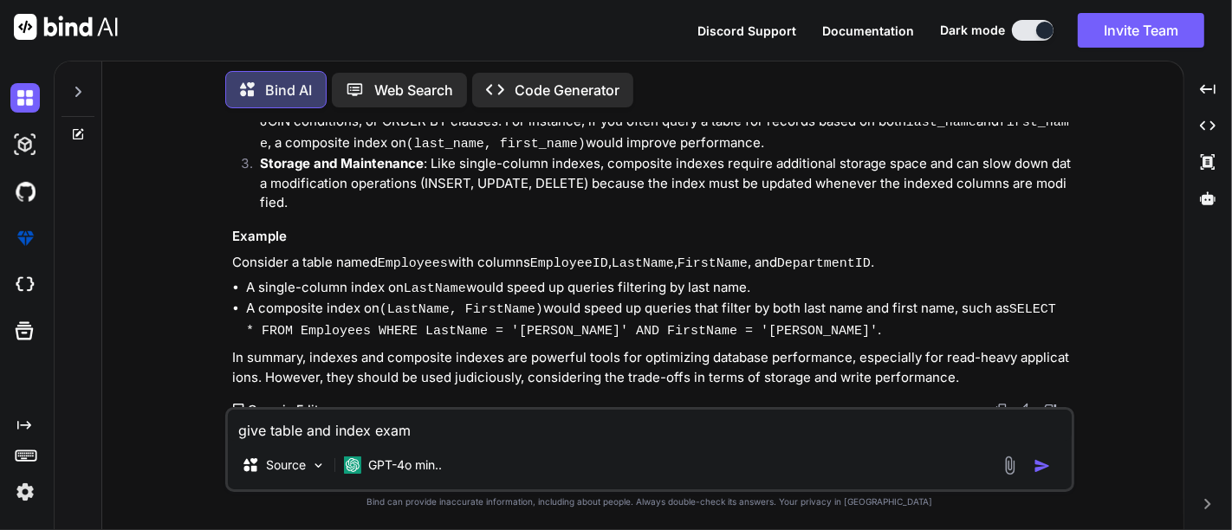
type textarea "give table and index examp"
type textarea "x"
type textarea "give table and index exampl"
type textarea "x"
type textarea "give table and index example"
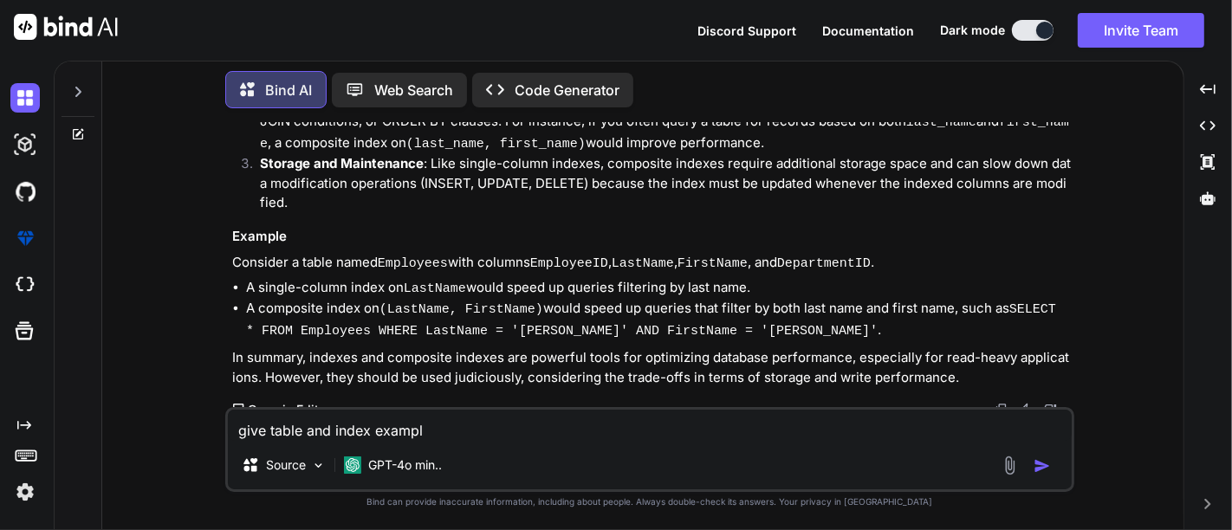
type textarea "x"
type textarea "give table and index example"
type textarea "x"
type textarea "give table and index example a"
type textarea "x"
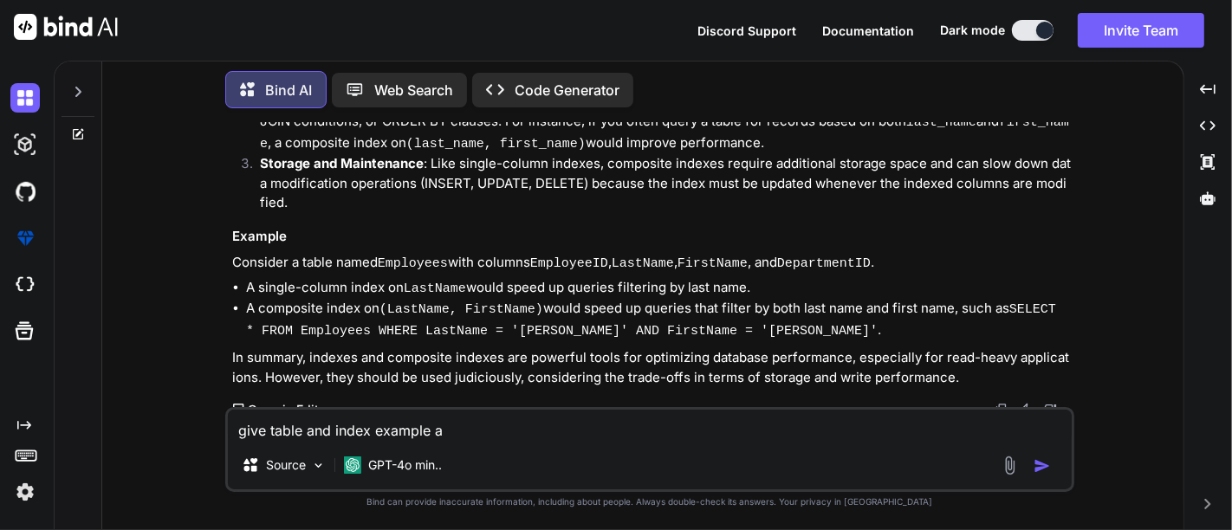
type textarea "give table and index example an"
type textarea "x"
type textarea "give table and index example and"
type textarea "x"
type textarea "give table and index example and"
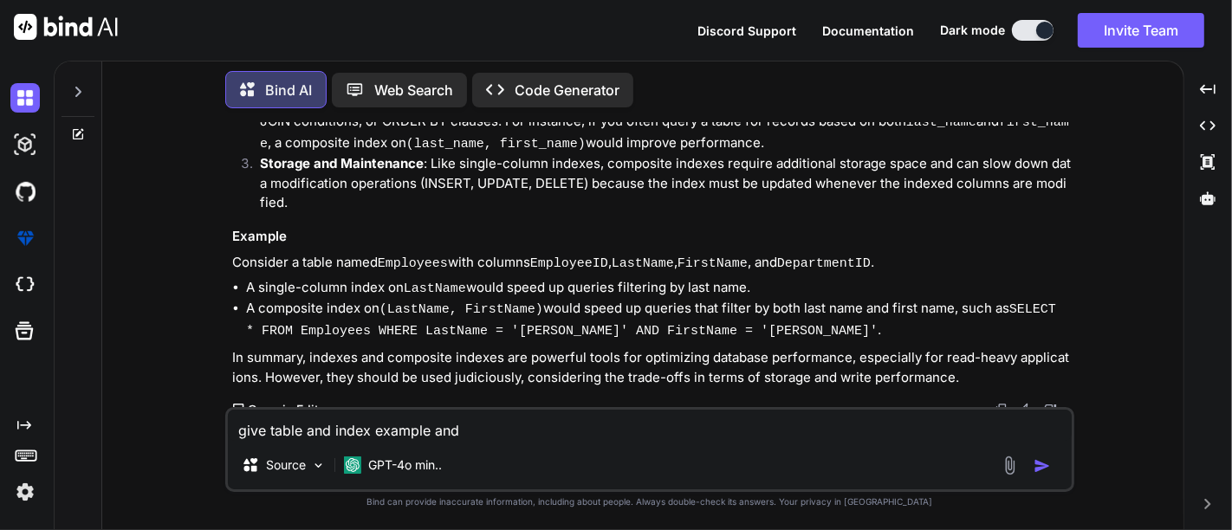
type textarea "x"
type textarea "give table and index example and e"
type textarea "x"
type textarea "give table and index example and ex"
type textarea "x"
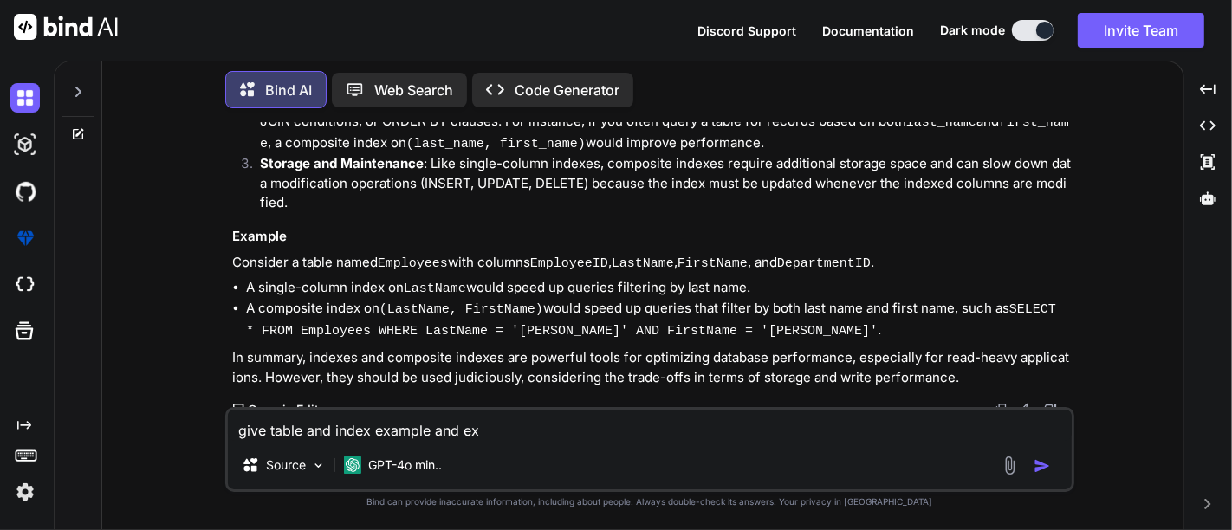
type textarea "give table and index example and exp"
type textarea "x"
type textarea "give table and index example and expl"
type textarea "x"
type textarea "give table and index example and expla"
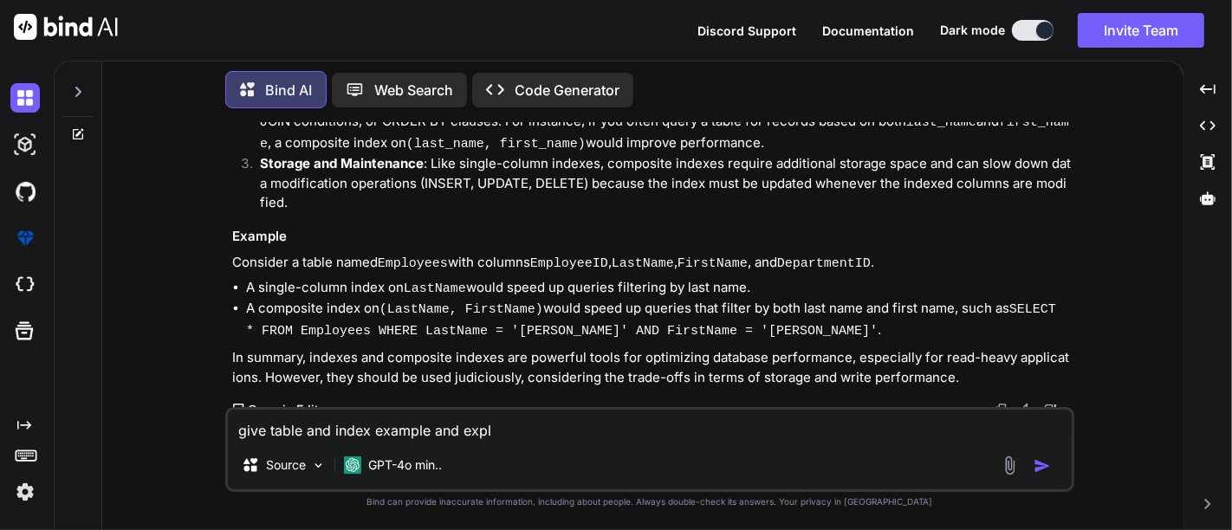
type textarea "x"
type textarea "give table and index example and explai"
type textarea "x"
type textarea "give table and index example and explain"
type textarea "x"
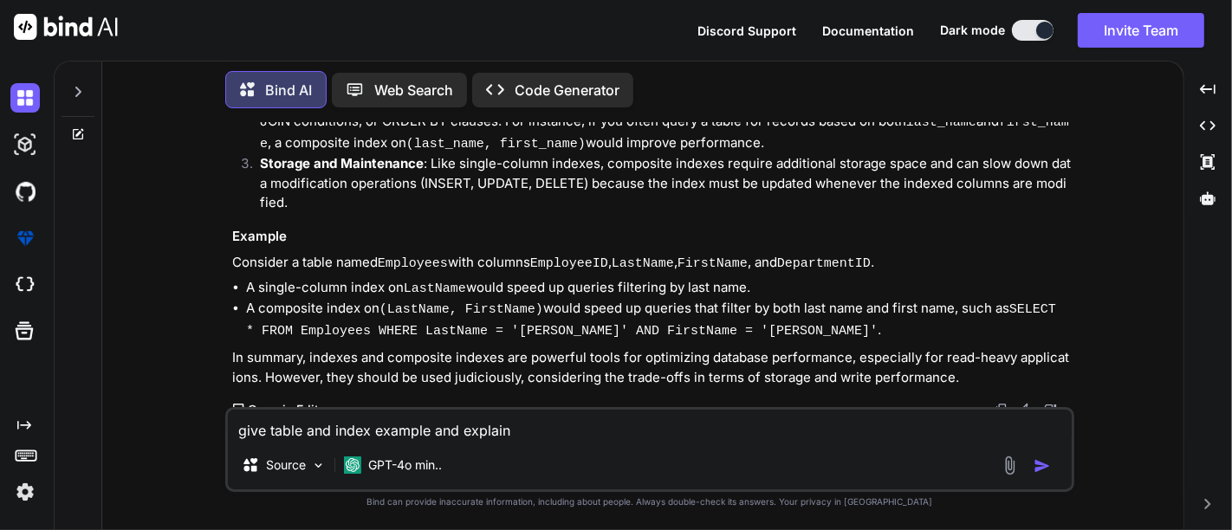
type textarea "give table and index example and explain"
type textarea "x"
type textarea "give table and index example and explain t"
type textarea "x"
type textarea "give table and index example and explain th"
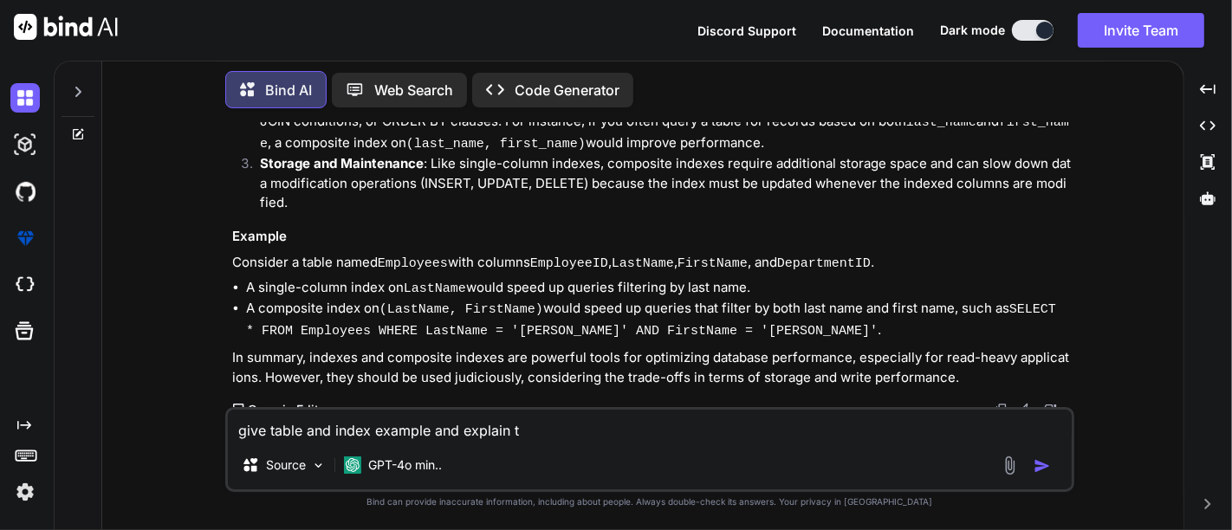
type textarea "x"
type textarea "give table and index example and explain the"
type textarea "x"
type textarea "give table and index example and explain the"
type textarea "x"
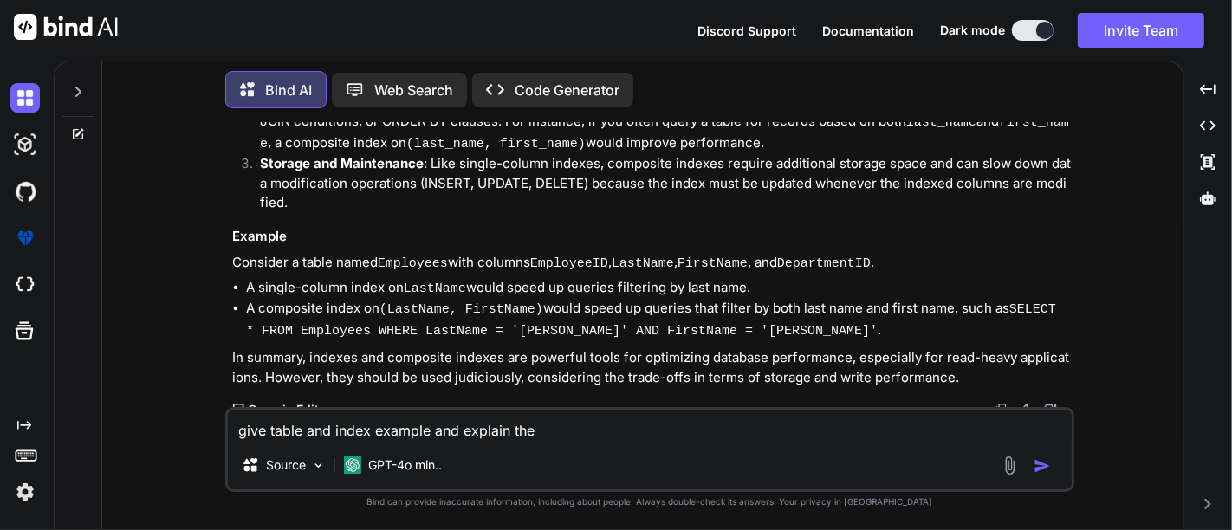
type textarea "give table and index example and explain the s"
type textarea "x"
type textarea "give table and index example and explain the sc"
type textarea "x"
type textarea "give table and index example and explain the sch"
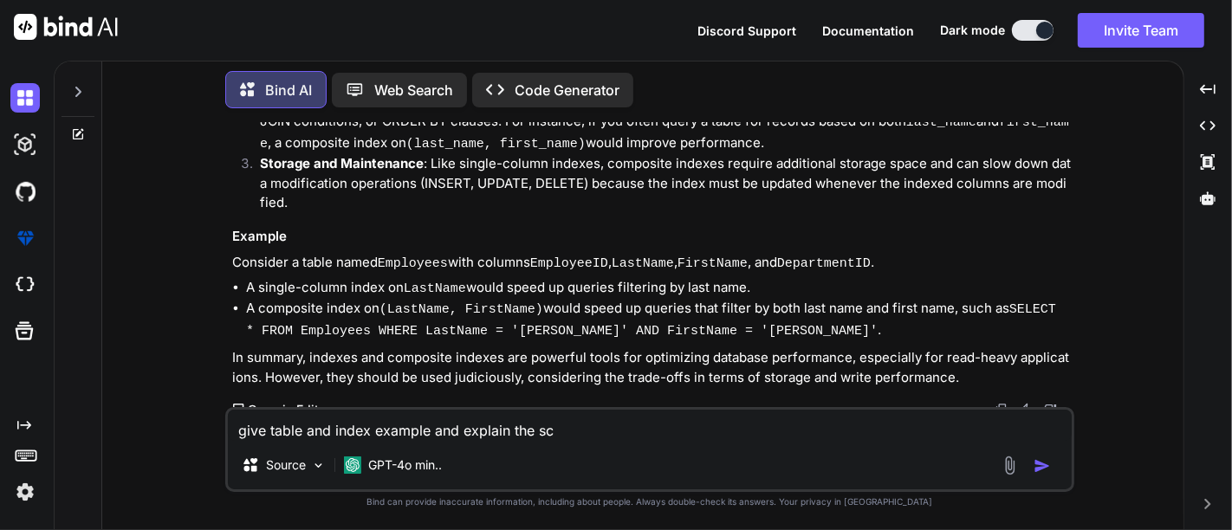
type textarea "x"
type textarea "give table and index example and explain the sche"
type textarea "x"
type textarea "give table and index example and explain the schen"
type textarea "x"
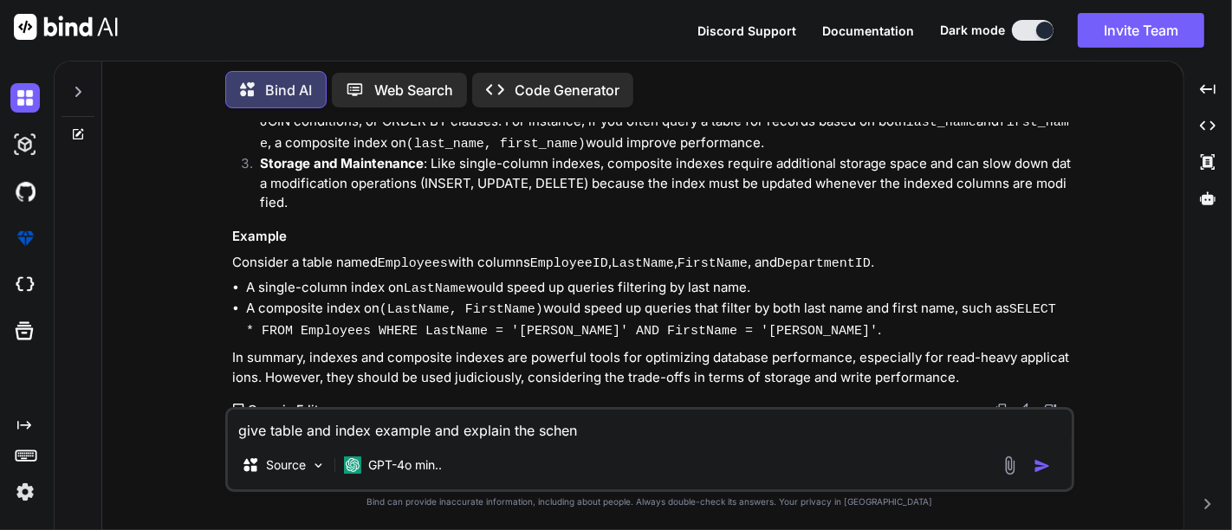
type textarea "give table and index example and explain the [PERSON_NAME]"
type textarea "x"
type textarea "give table and index example and explain the schenar"
type textarea "x"
type textarea "give table and index example and explain the schenari"
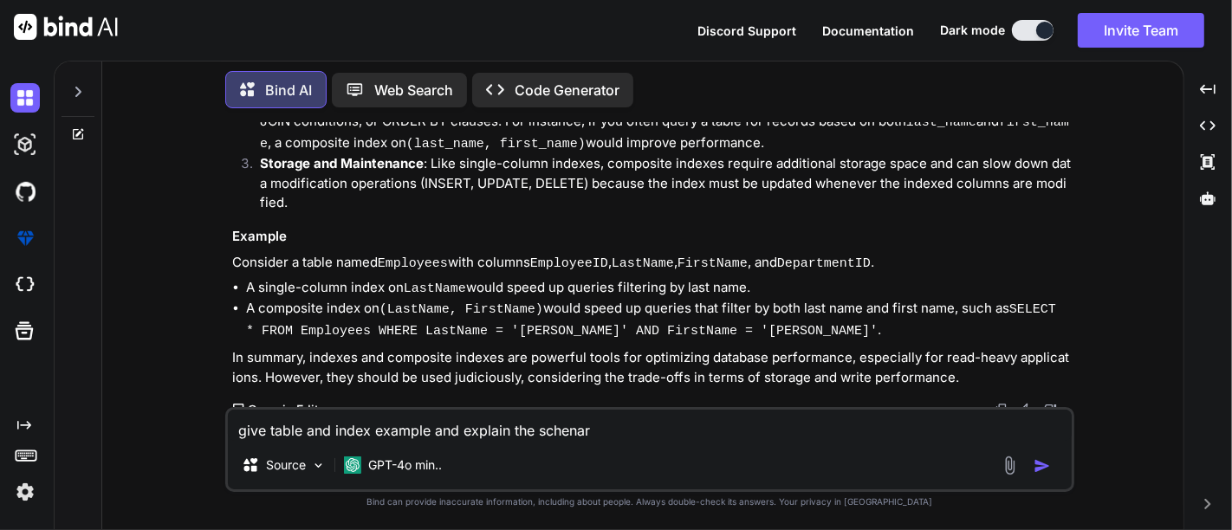
type textarea "x"
type textarea "give table and index example and explain the schenario"
type textarea "x"
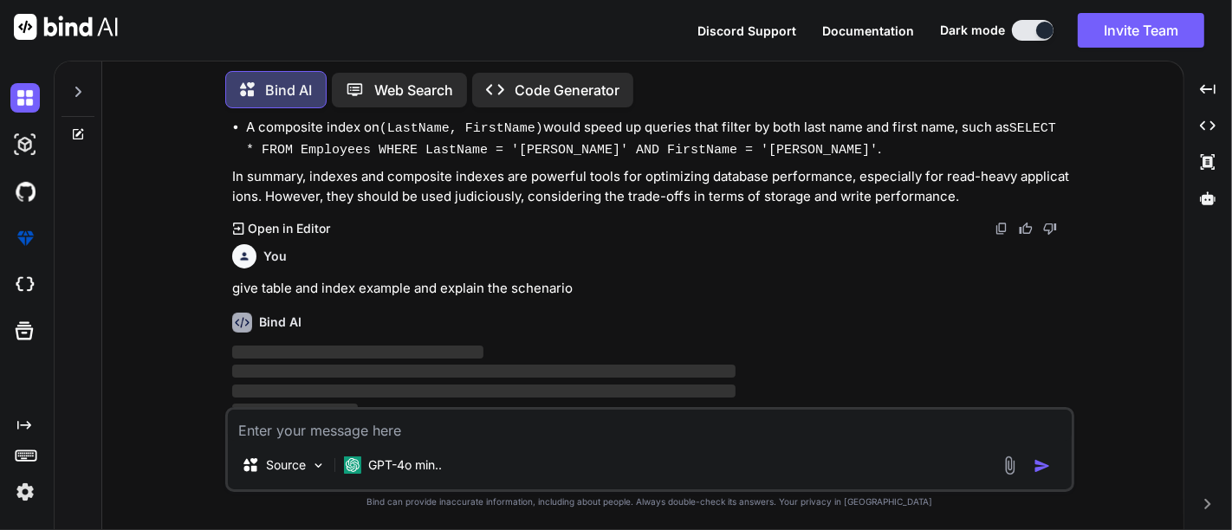
scroll to position [731, 0]
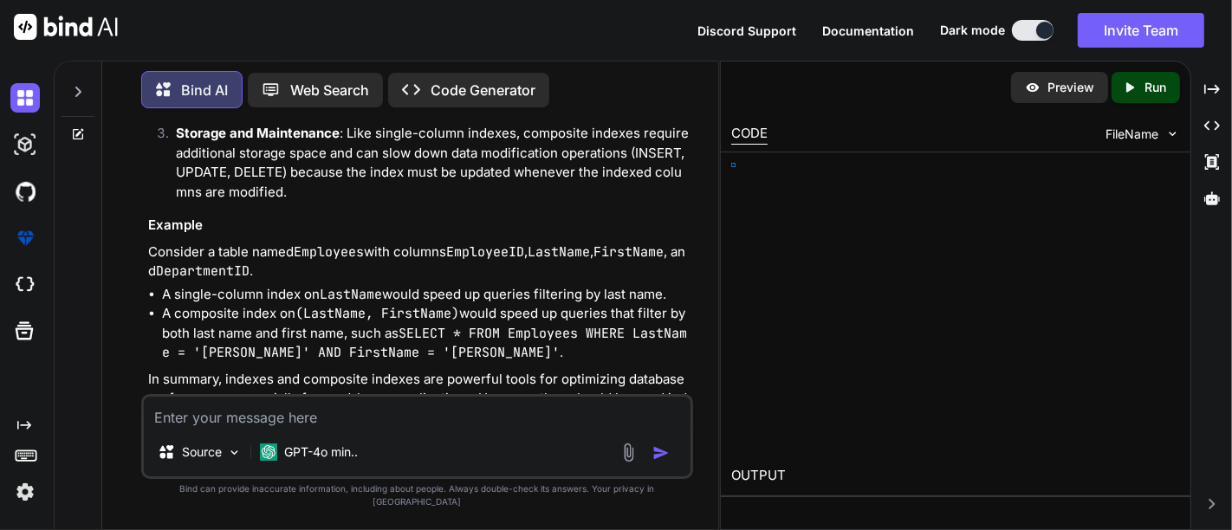
type textarea "x"
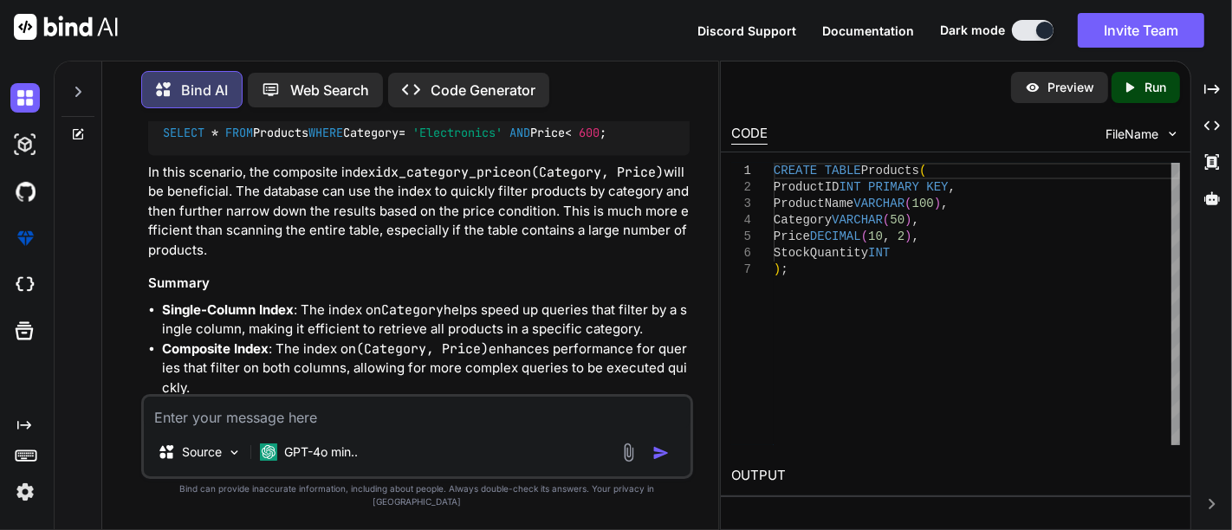
scroll to position [2457, 0]
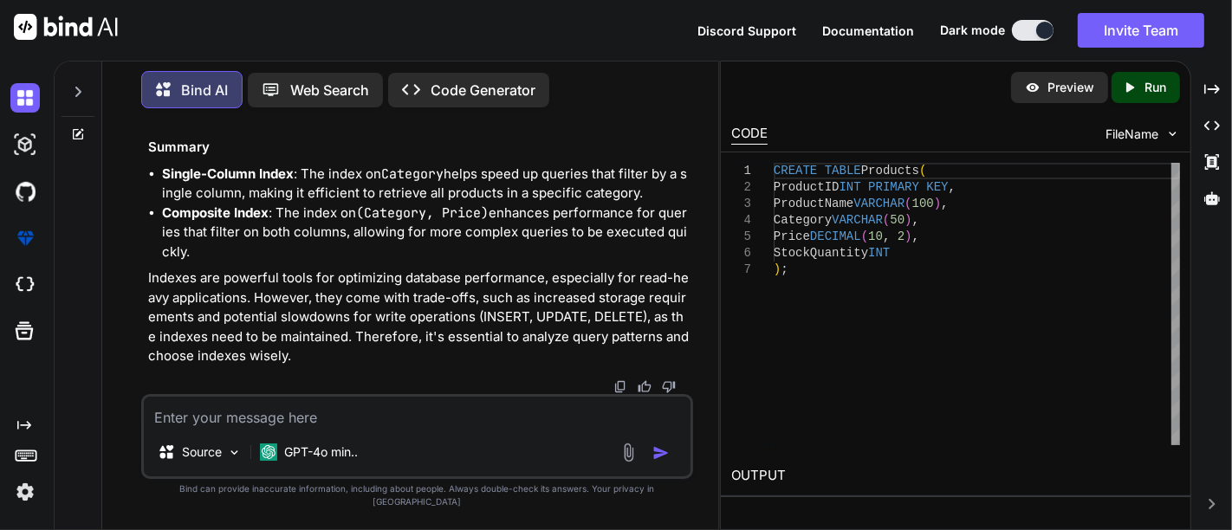
type textarea "h"
type textarea "x"
type textarea "ho"
type textarea "x"
type textarea "how"
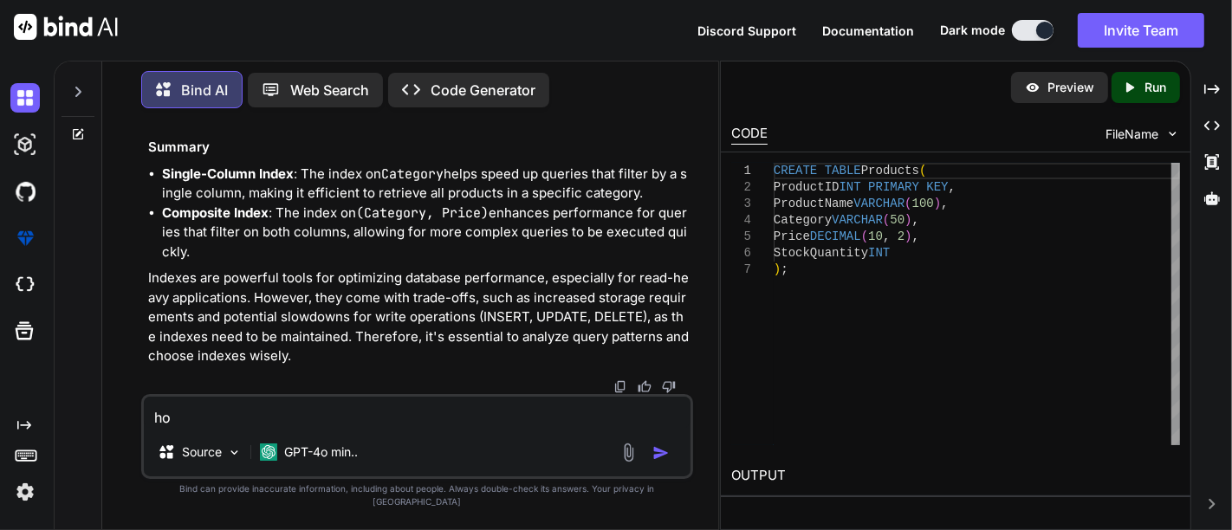
type textarea "x"
type textarea "how"
type textarea "x"
type textarea "how d"
type textarea "x"
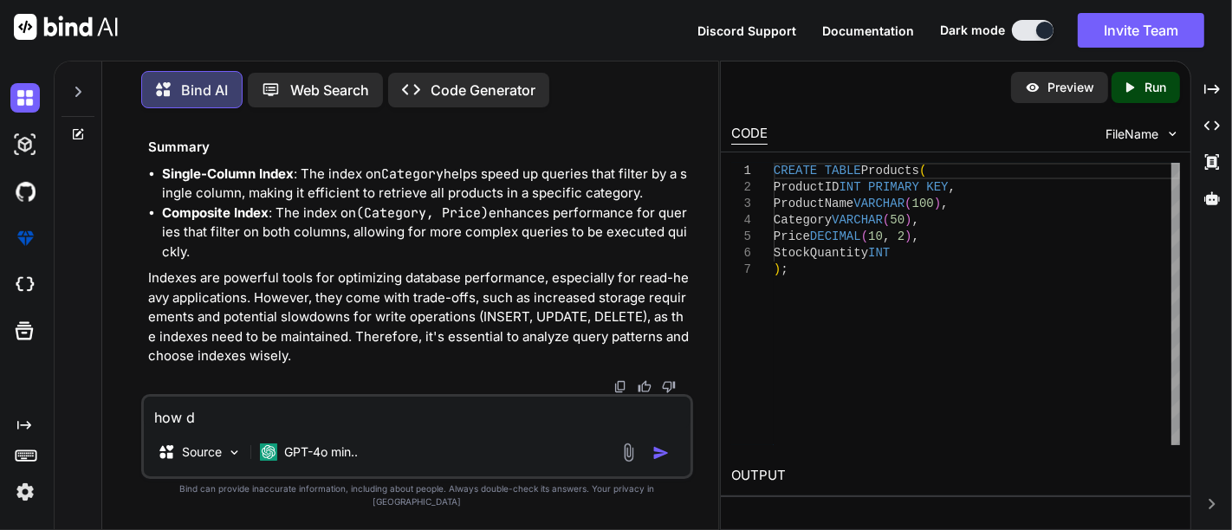
type textarea "how da"
type textarea "x"
type textarea "how dat"
type textarea "x"
type textarea "how data"
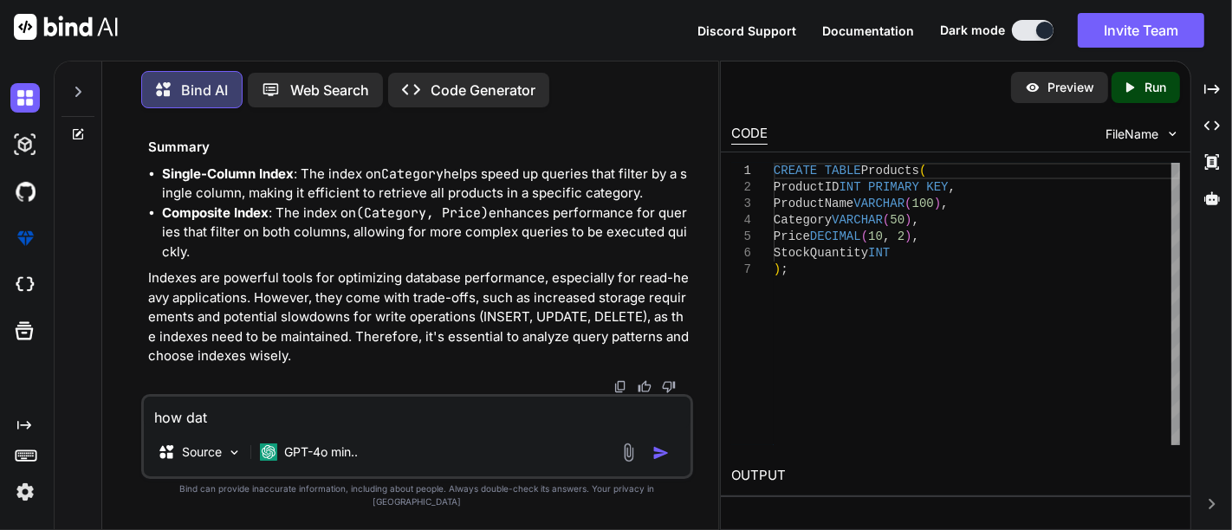
type textarea "x"
type textarea "how data"
type textarea "x"
type textarea "how data i"
type textarea "x"
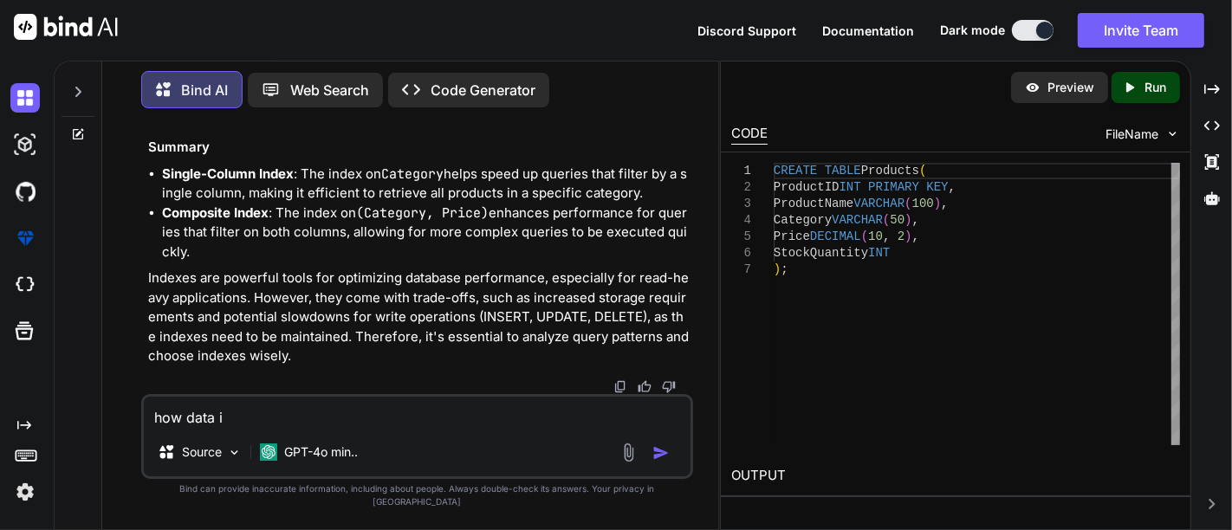
type textarea "how data is"
type textarea "x"
type textarea "how data is"
type textarea "x"
type textarea "how data is t"
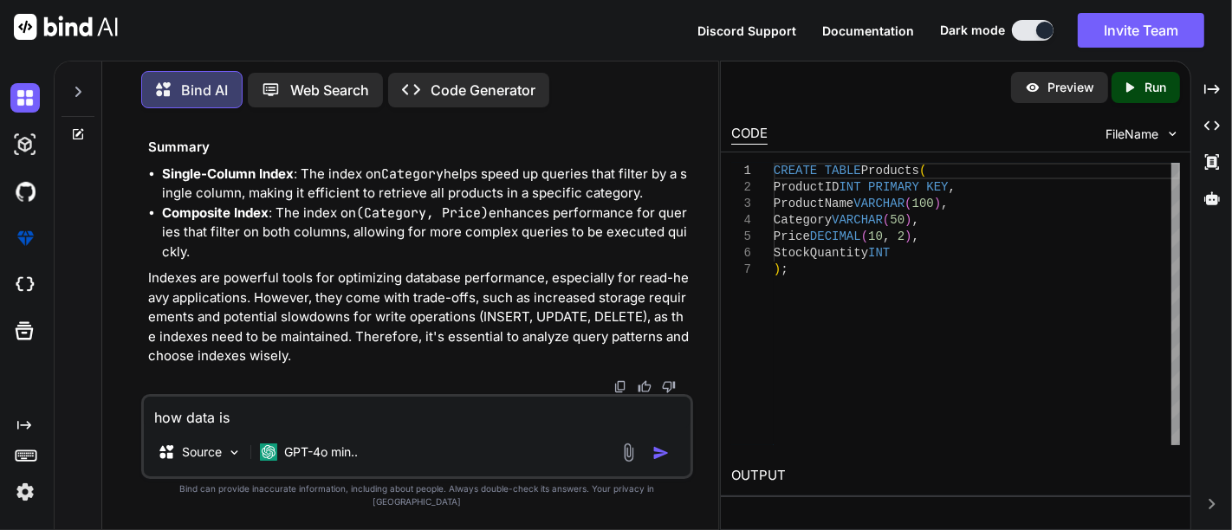
type textarea "x"
type textarea "how data is tr"
type textarea "x"
type textarea "how data is tra"
type textarea "x"
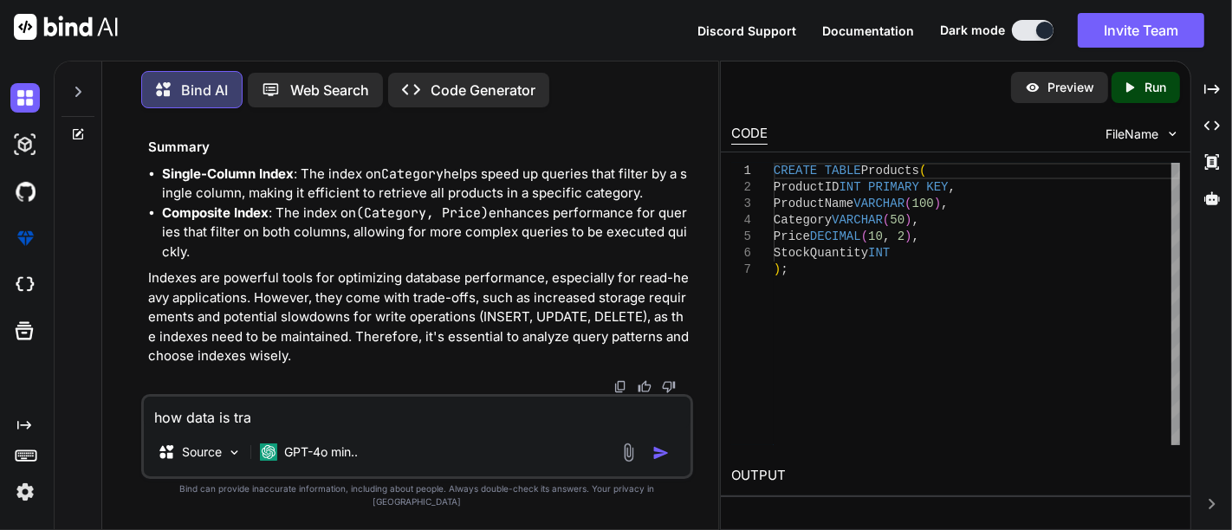
type textarea "how data is [PERSON_NAME]"
type textarea "x"
type textarea "how data is trand"
type textarea "x"
type textarea "how data is trande"
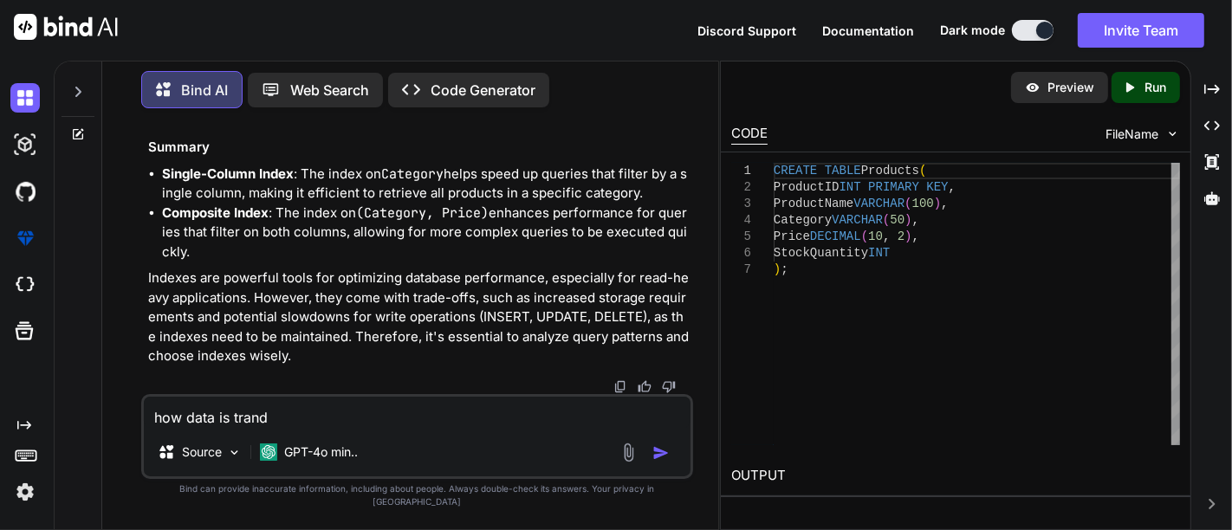
type textarea "x"
type textarea "how data is trand"
click at [386, 412] on textarea "how data is tranfered in bytes with other network" at bounding box center [417, 412] width 547 height 31
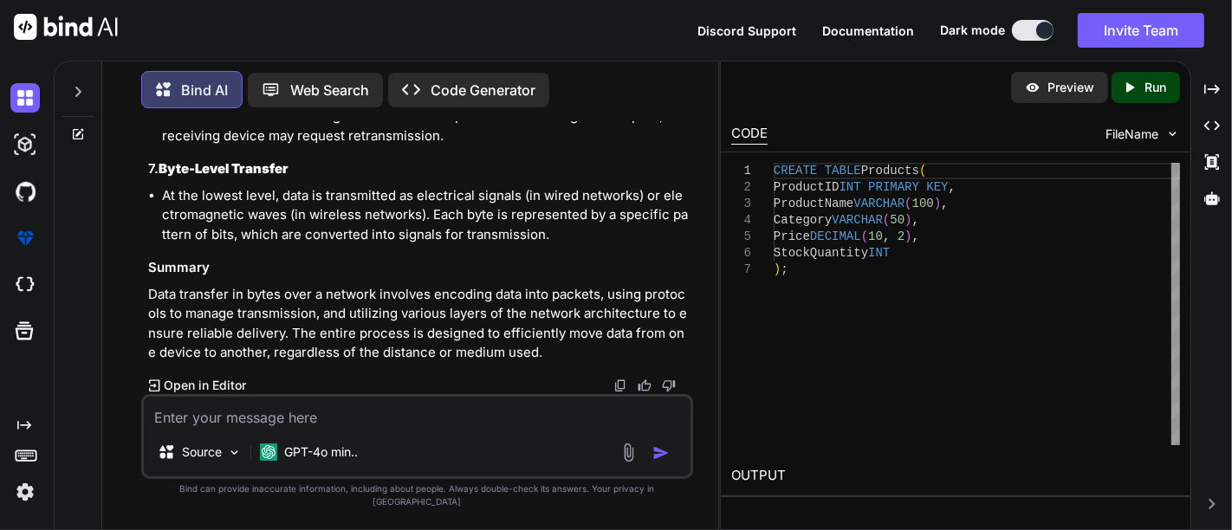
scroll to position [3831, 0]
